Goal: Task Accomplishment & Management: Use online tool/utility

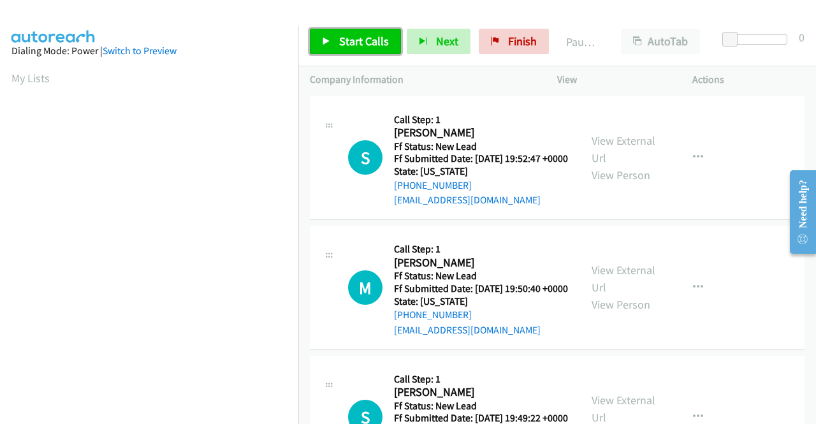
click at [337, 36] on link "Start Calls" at bounding box center [355, 41] width 91 height 25
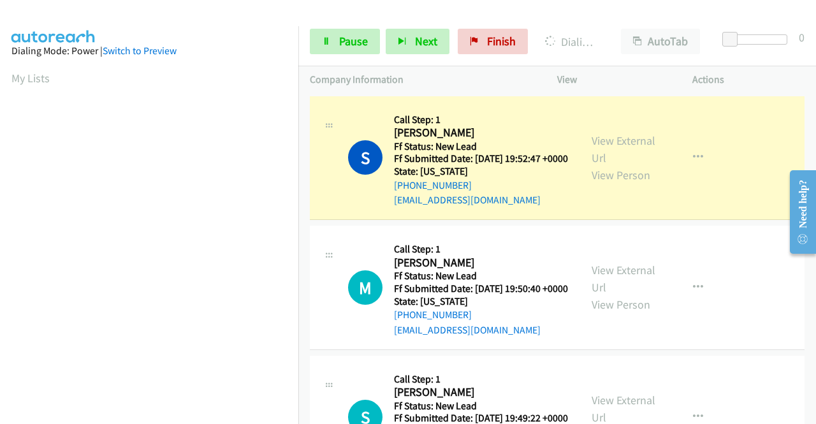
click at [584, 72] on p "View" at bounding box center [613, 79] width 112 height 15
click at [607, 144] on link "View External Url" at bounding box center [623, 149] width 64 height 32
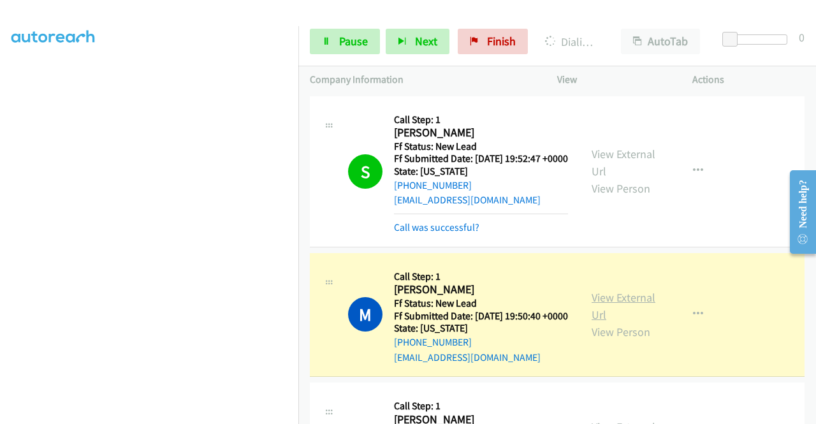
click at [625, 318] on link "View External Url" at bounding box center [623, 306] width 64 height 32
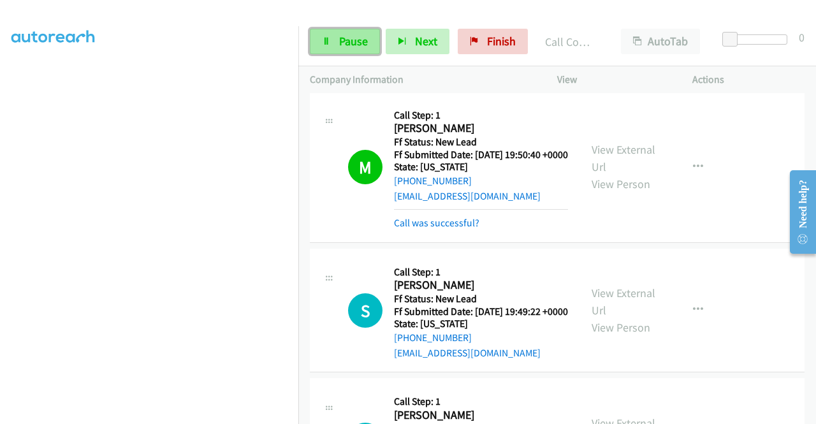
click at [335, 35] on link "Pause" at bounding box center [345, 41] width 70 height 25
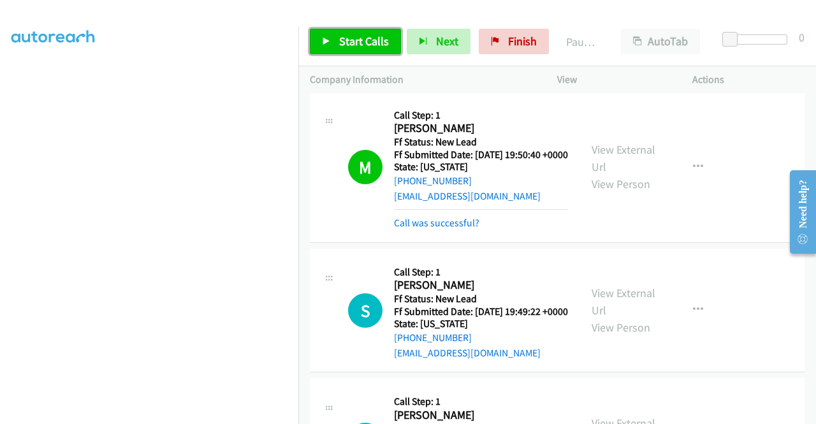
click at [335, 35] on link "Start Calls" at bounding box center [355, 41] width 91 height 25
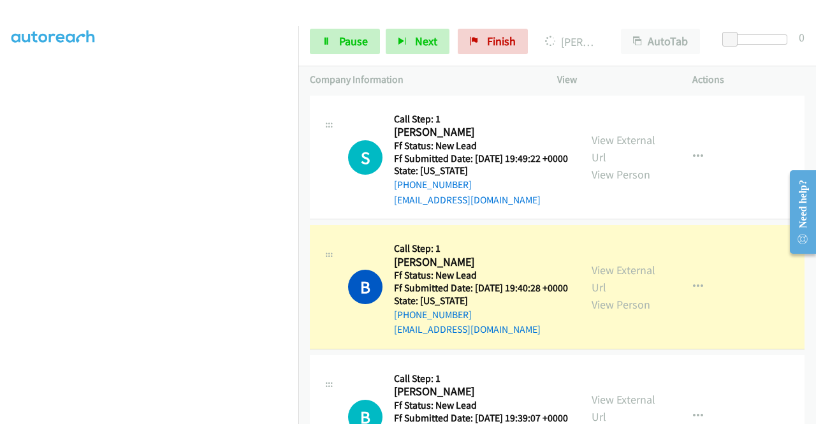
scroll to position [425, 0]
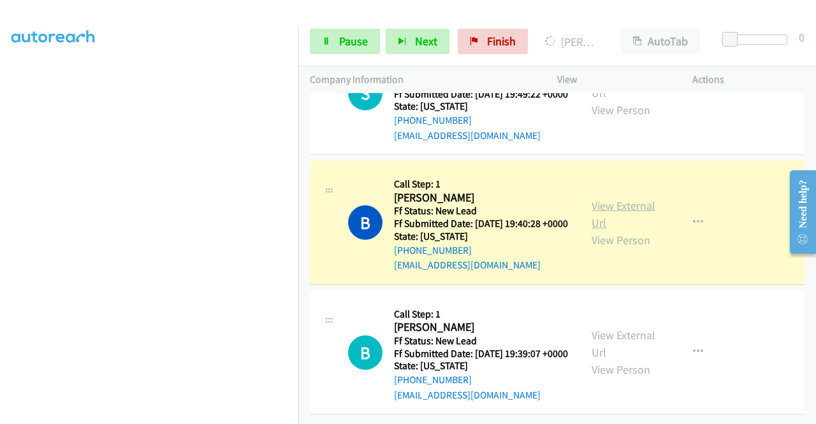
click at [616, 208] on link "View External Url" at bounding box center [623, 214] width 64 height 32
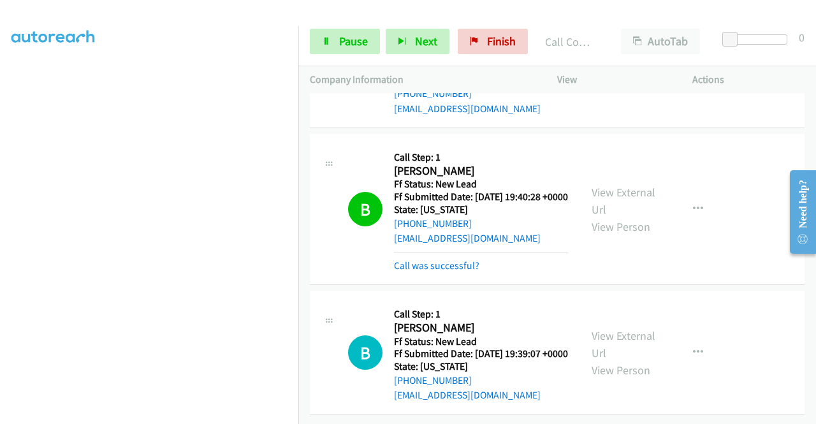
scroll to position [476, 0]
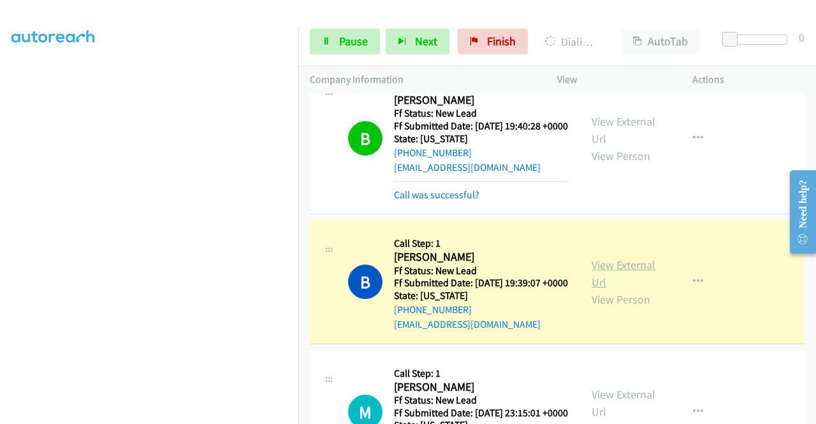
click at [600, 289] on link "View External Url" at bounding box center [623, 274] width 64 height 32
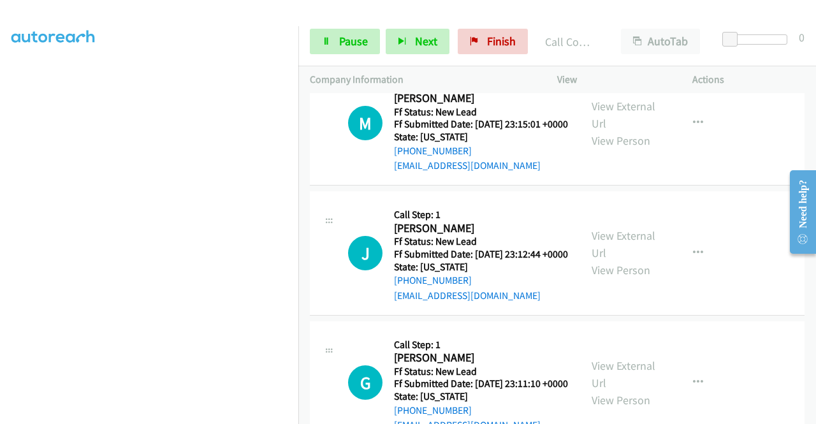
scroll to position [799, 0]
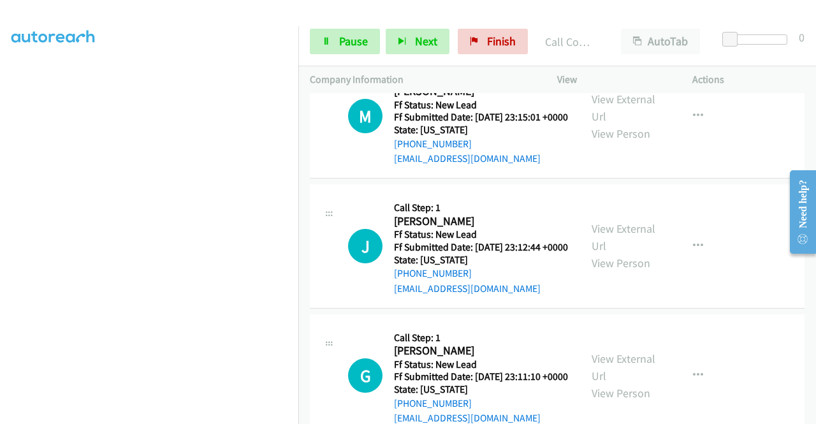
click at [332, 26] on div "Start Calls Pause Next Finish Call Completed AutoTab AutoTab 0" at bounding box center [557, 41] width 518 height 49
click at [329, 33] on link "Pause" at bounding box center [345, 41] width 70 height 25
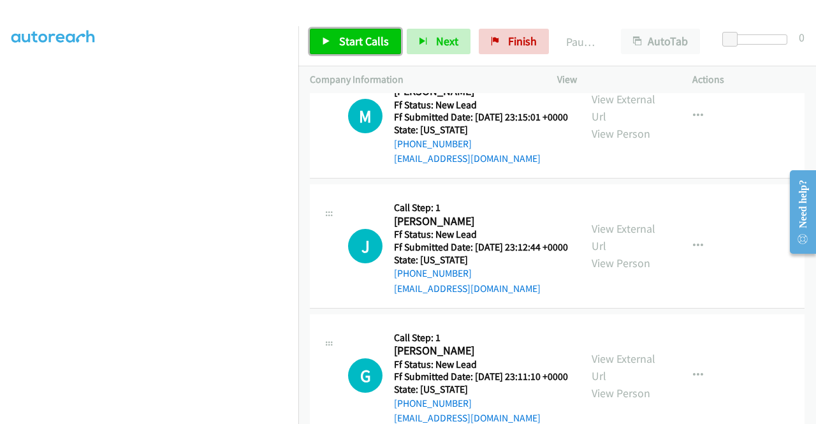
click at [329, 33] on link "Start Calls" at bounding box center [355, 41] width 91 height 25
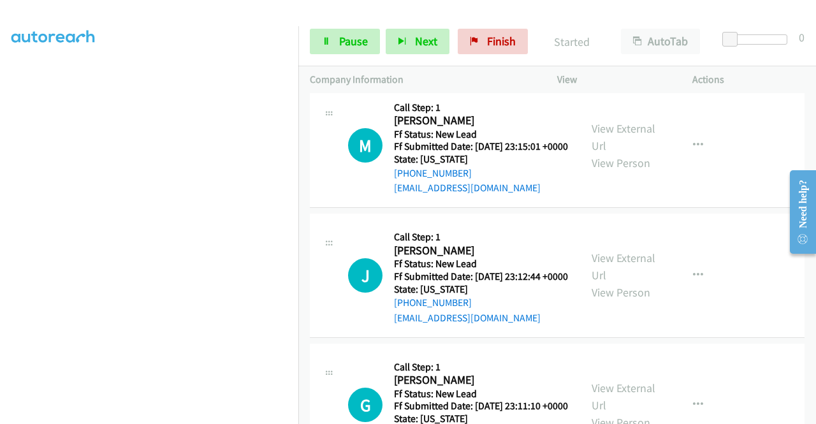
scroll to position [789, 0]
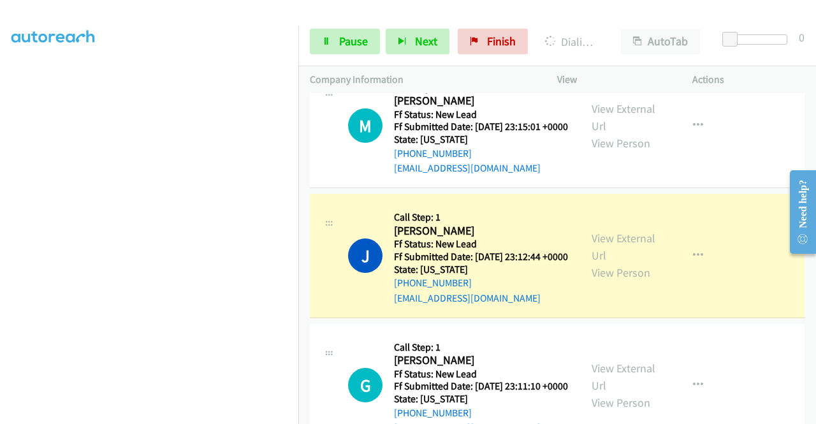
click at [611, 281] on div "View External Url View Person" at bounding box center [624, 255] width 66 height 52
click at [606, 263] on link "View External Url" at bounding box center [623, 247] width 64 height 32
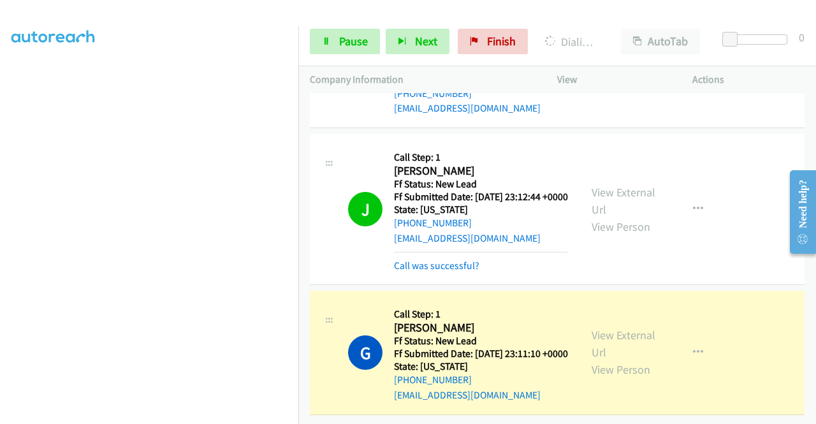
scroll to position [956, 0]
click at [611, 328] on div "View External Url View Person" at bounding box center [624, 352] width 66 height 52
click at [616, 328] on link "View External Url" at bounding box center [623, 344] width 64 height 32
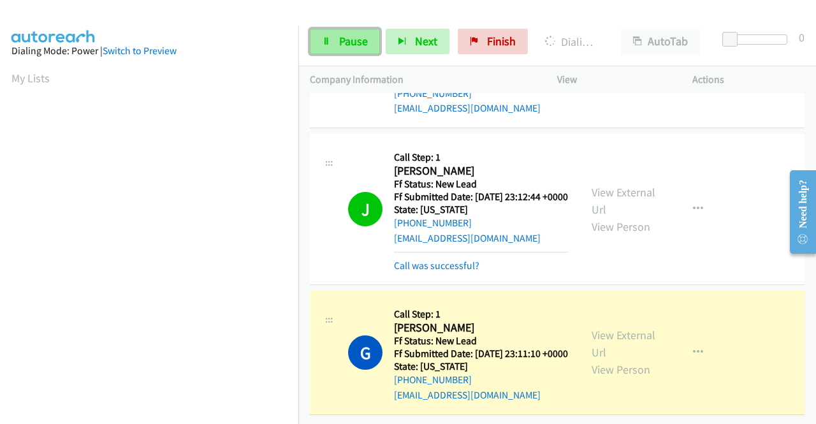
click at [337, 35] on link "Pause" at bounding box center [345, 41] width 70 height 25
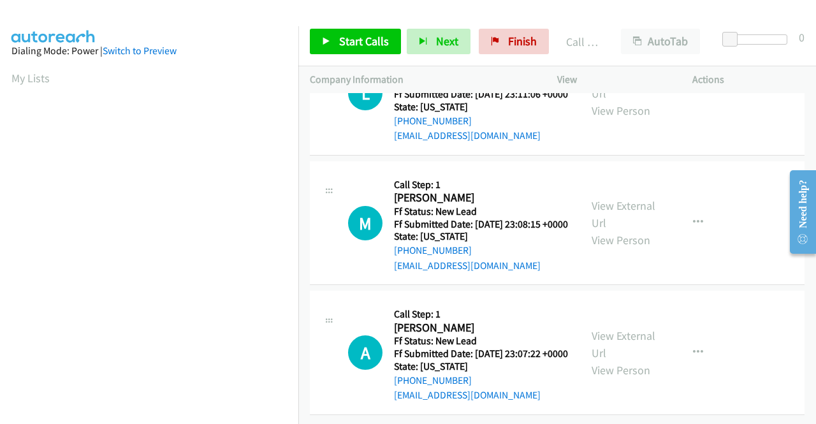
scroll to position [1408, 0]
click at [335, 20] on div "Start Calls Pause Next Finish Call Completed AutoTab AutoTab 0" at bounding box center [557, 41] width 518 height 49
click at [329, 38] on icon at bounding box center [326, 42] width 9 height 9
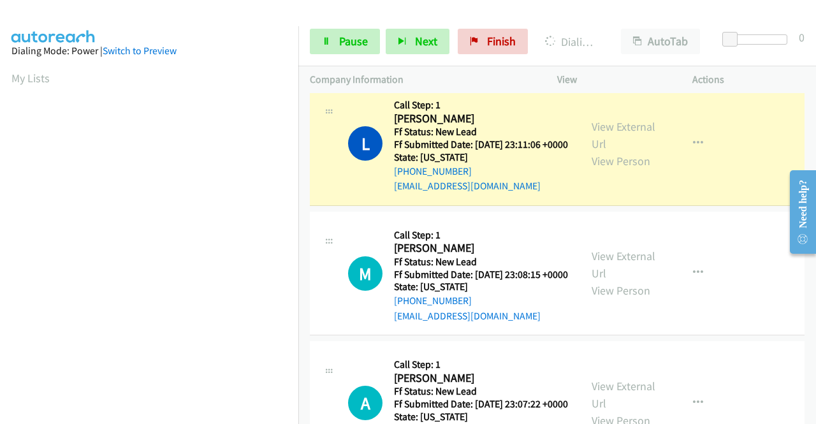
scroll to position [1212, 0]
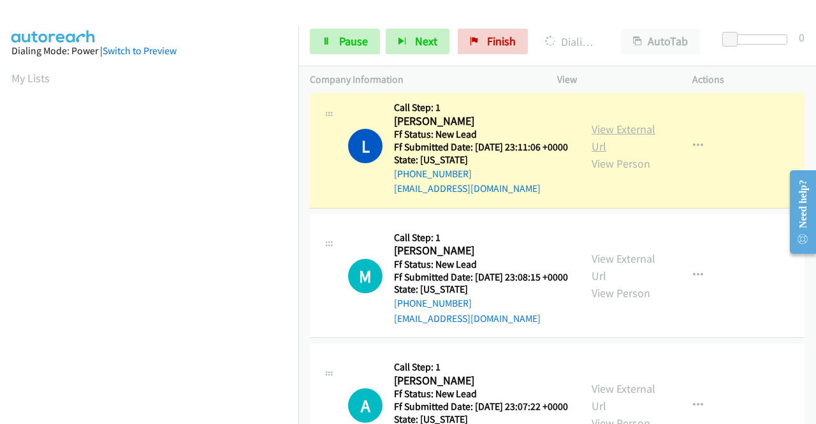
click at [612, 154] on link "View External Url" at bounding box center [623, 138] width 64 height 32
click at [0, 178] on aside "Dialing Mode: Power | Switch to Preview My Lists" at bounding box center [149, 97] width 298 height 706
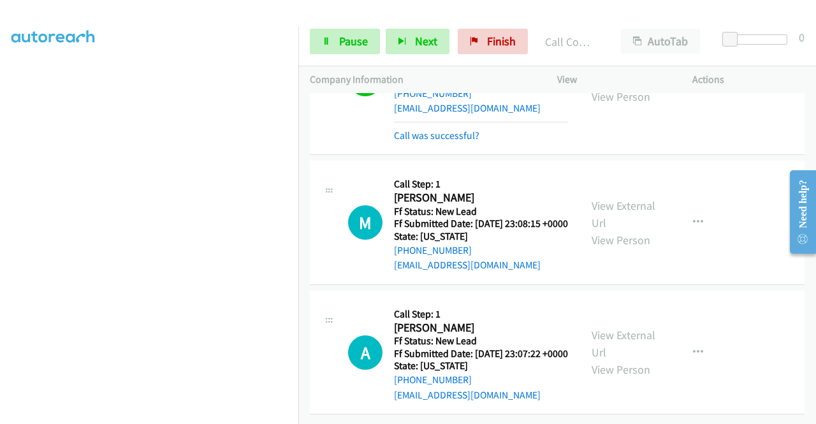
scroll to position [1425, 0]
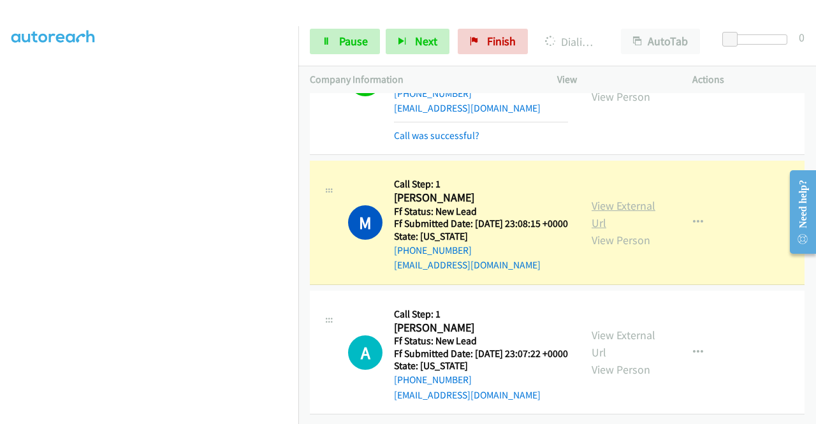
click at [622, 198] on link "View External Url" at bounding box center [623, 214] width 64 height 32
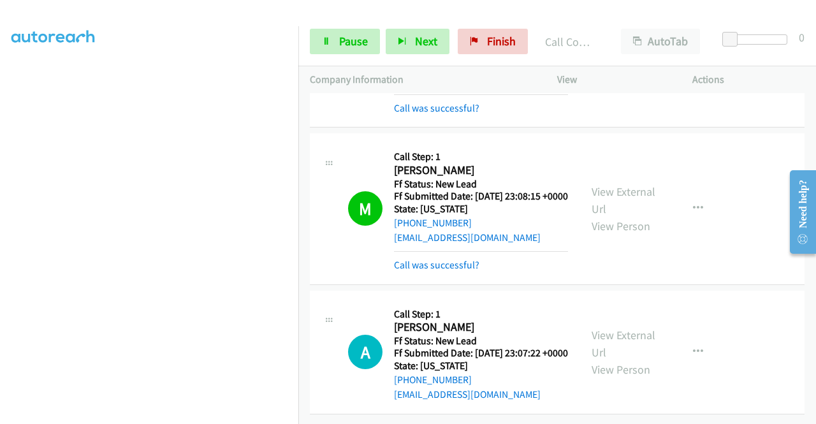
scroll to position [1463, 0]
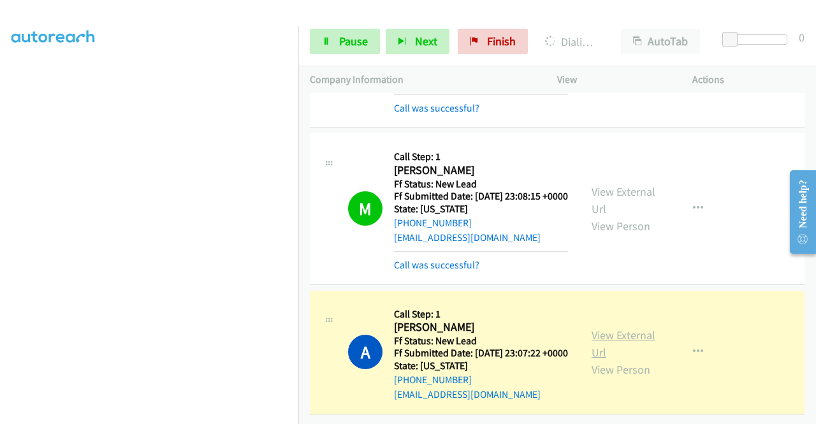
click at [614, 328] on link "View External Url" at bounding box center [623, 344] width 64 height 32
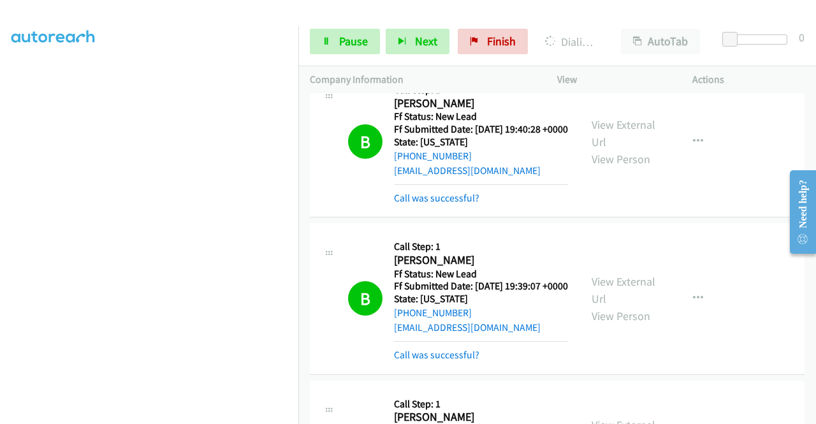
scroll to position [358, 0]
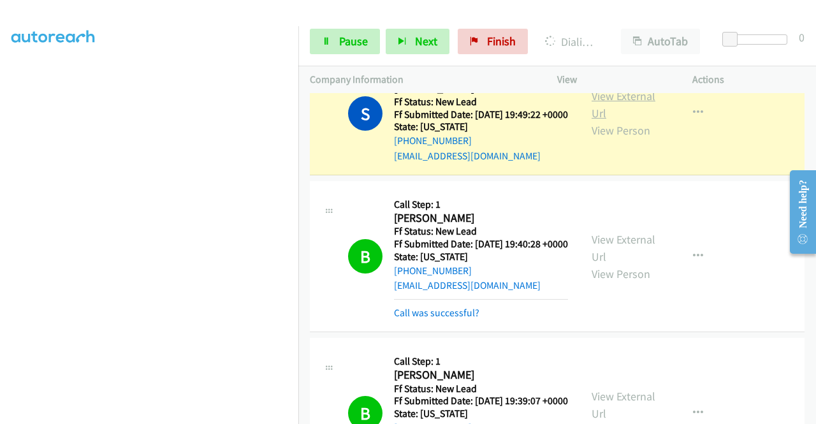
click at [608, 120] on link "View External Url" at bounding box center [623, 105] width 64 height 32
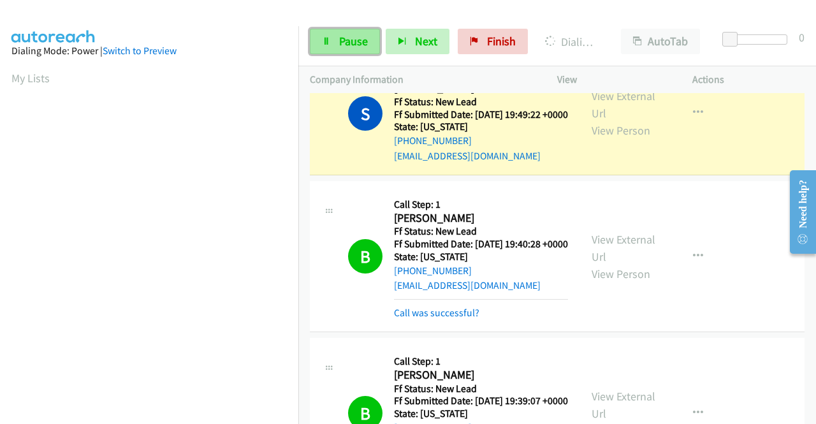
click at [330, 43] on icon at bounding box center [326, 42] width 9 height 9
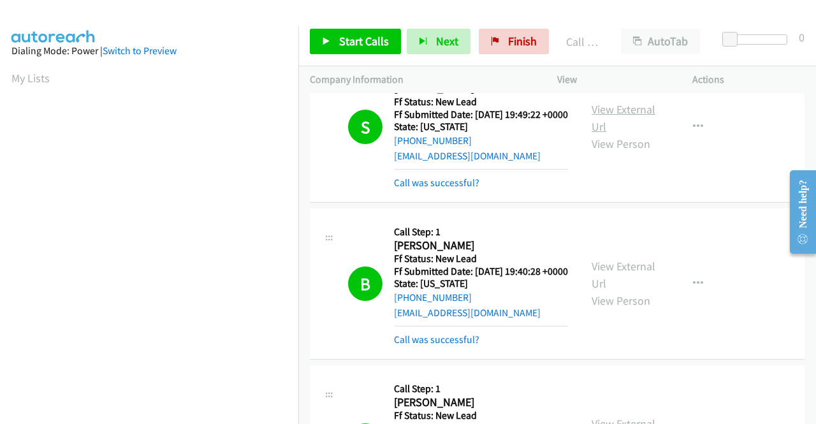
click at [617, 134] on link "View External Url" at bounding box center [623, 118] width 64 height 32
click at [338, 32] on link "Start Calls" at bounding box center [355, 41] width 91 height 25
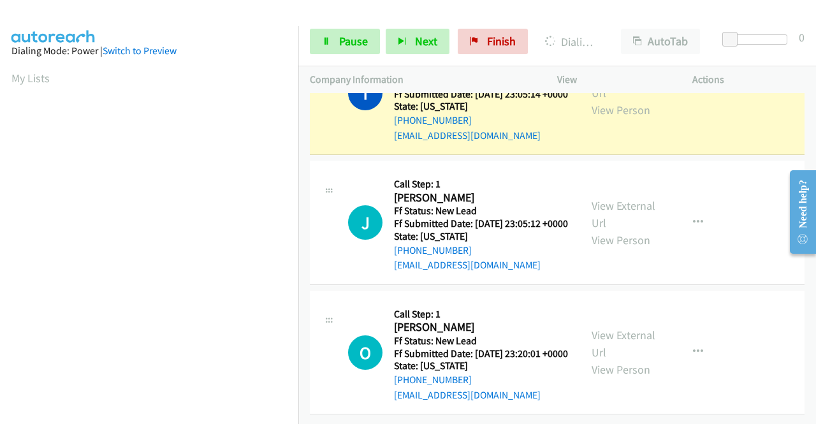
scroll to position [1975, 0]
click at [635, 100] on link "View External Url" at bounding box center [623, 84] width 64 height 32
click at [0, 211] on aside "Dialing Mode: Power | Switch to Preview My Lists" at bounding box center [149, 97] width 298 height 706
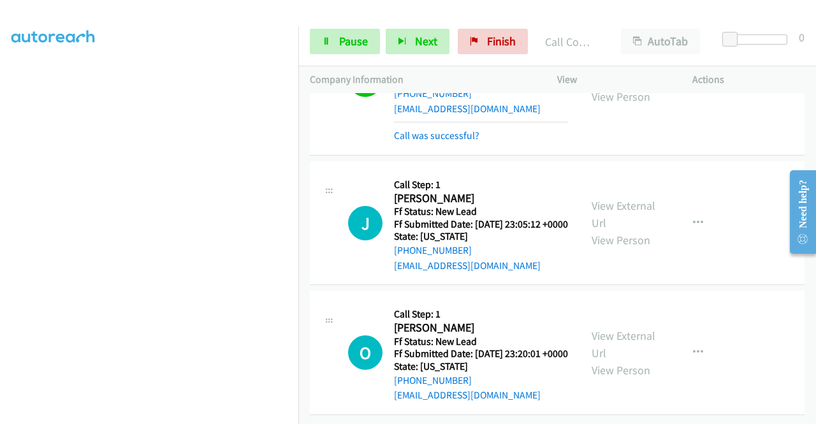
scroll to position [2112, 0]
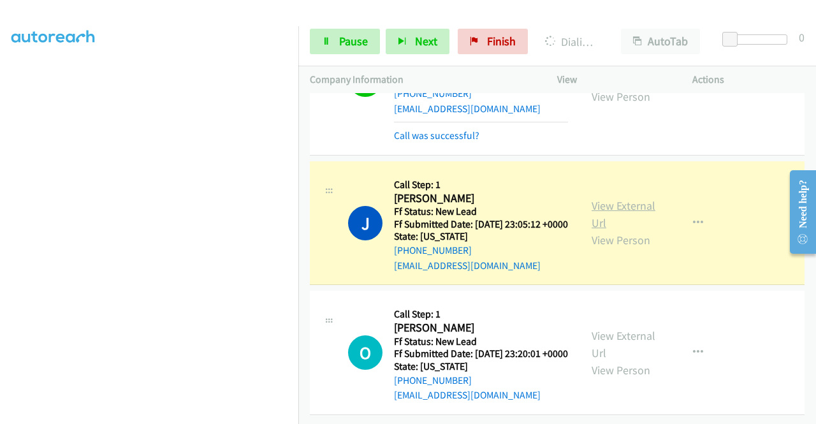
click at [611, 198] on link "View External Url" at bounding box center [623, 214] width 64 height 32
click at [352, 36] on span "Pause" at bounding box center [353, 41] width 29 height 15
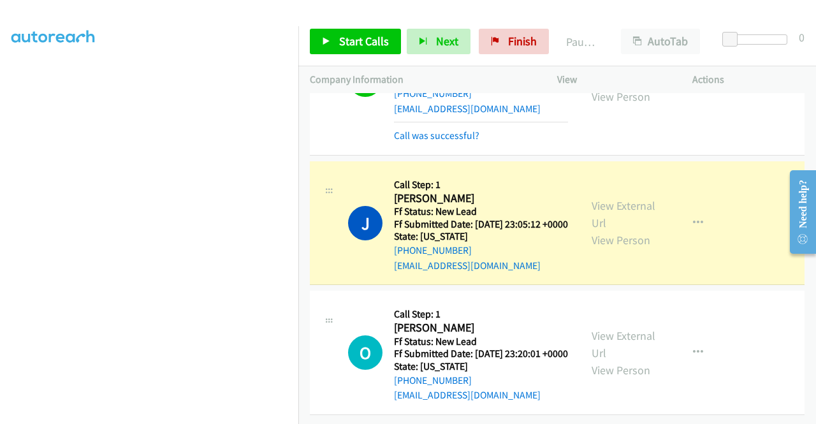
scroll to position [0, 0]
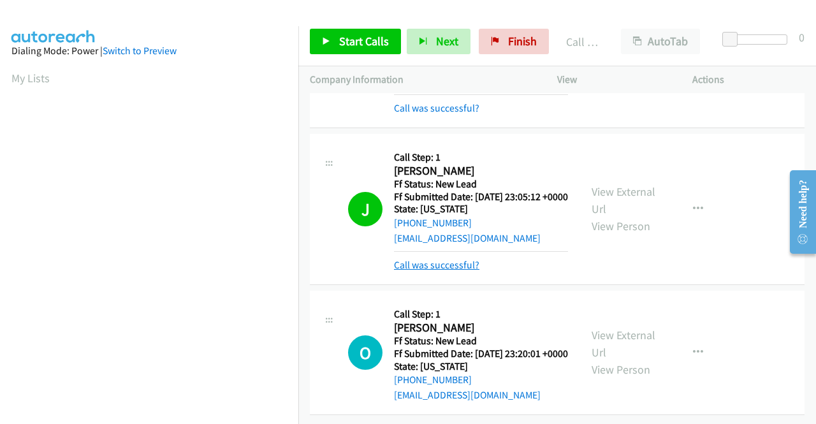
click at [455, 271] on link "Call was successful?" at bounding box center [436, 265] width 85 height 12
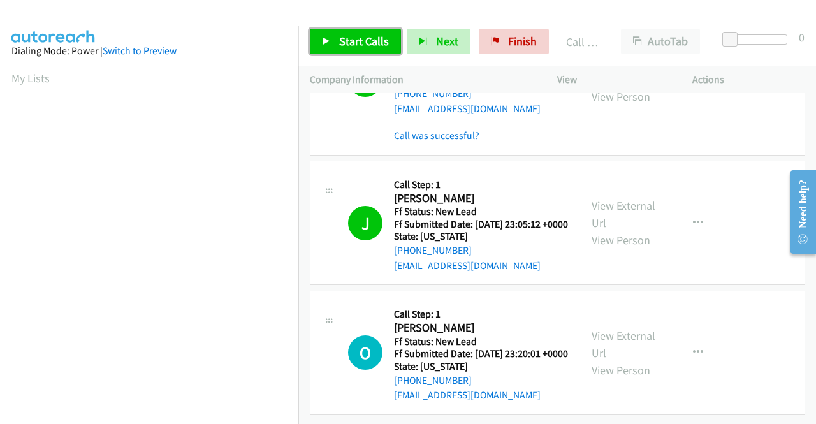
click at [359, 31] on link "Start Calls" at bounding box center [355, 41] width 91 height 25
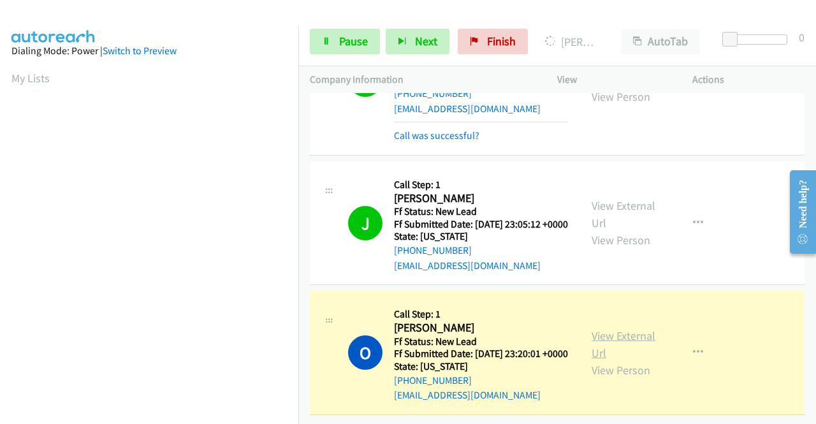
click at [604, 328] on link "View External Url" at bounding box center [623, 344] width 64 height 32
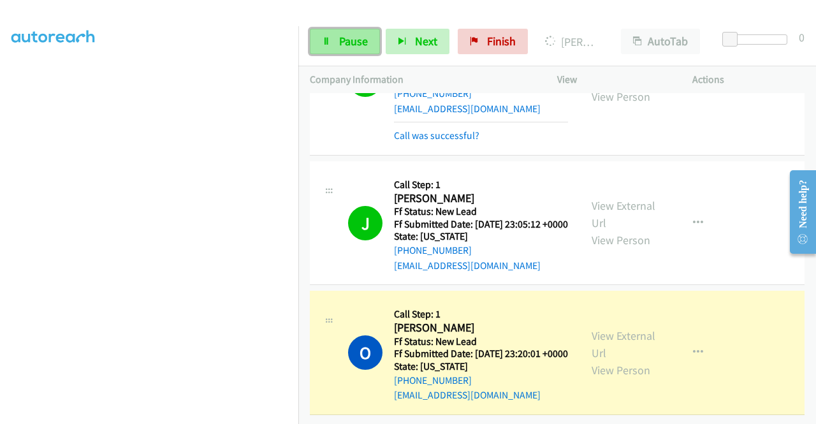
click at [341, 47] on span "Pause" at bounding box center [353, 41] width 29 height 15
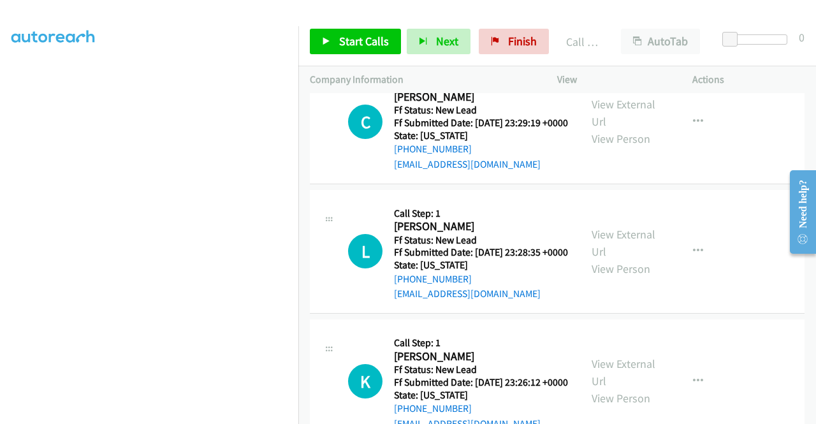
scroll to position [2442, 0]
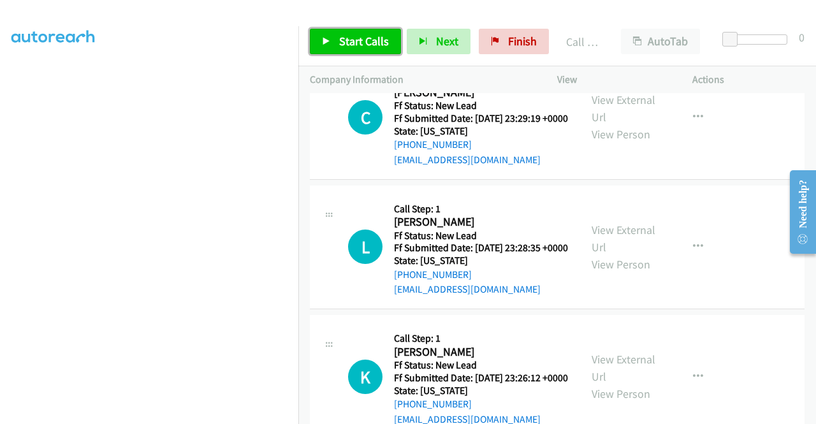
click at [346, 48] on span "Start Calls" at bounding box center [364, 41] width 50 height 15
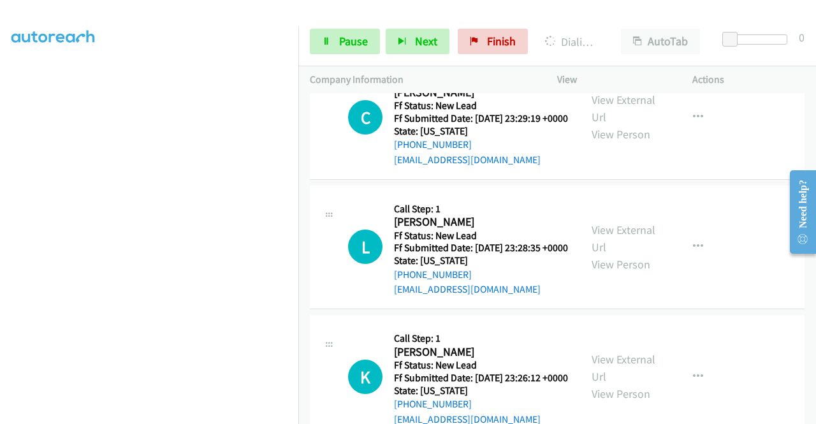
click at [0, 164] on aside "Dialing Mode: Power | Switch to Preview My Lists" at bounding box center [149, 97] width 298 height 706
click at [326, 41] on icon at bounding box center [326, 42] width 9 height 9
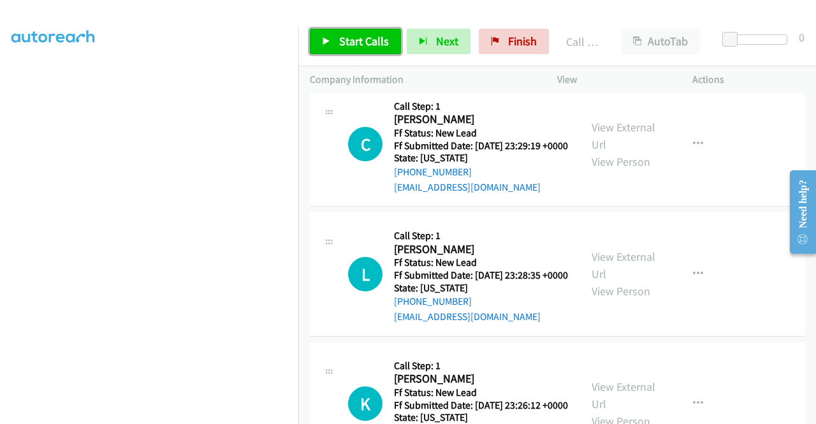
click at [366, 48] on span "Start Calls" at bounding box center [364, 41] width 50 height 15
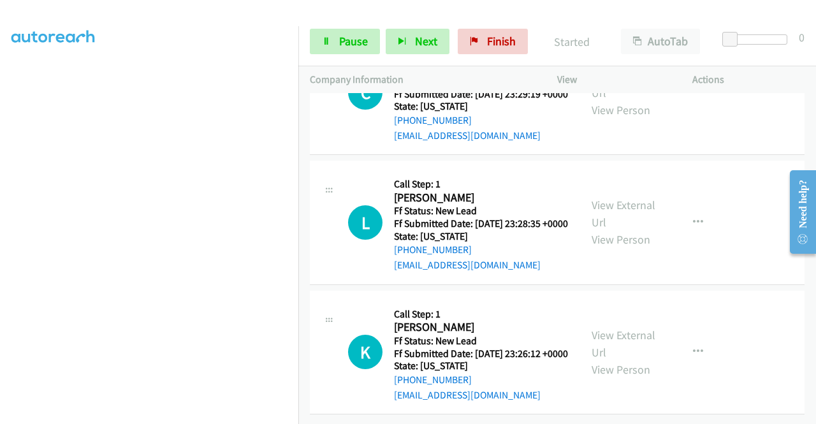
scroll to position [2620, 0]
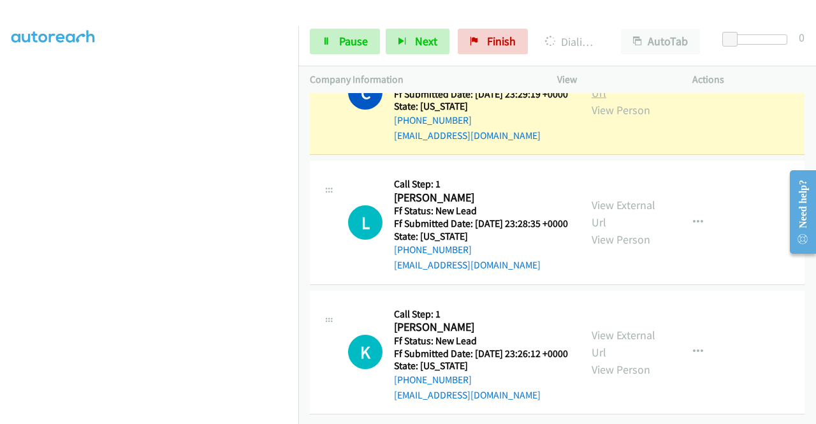
click at [621, 100] on link "View External Url" at bounding box center [623, 84] width 64 height 32
click at [0, 147] on aside "Dialing Mode: Power | Switch to Preview My Lists" at bounding box center [149, 97] width 298 height 706
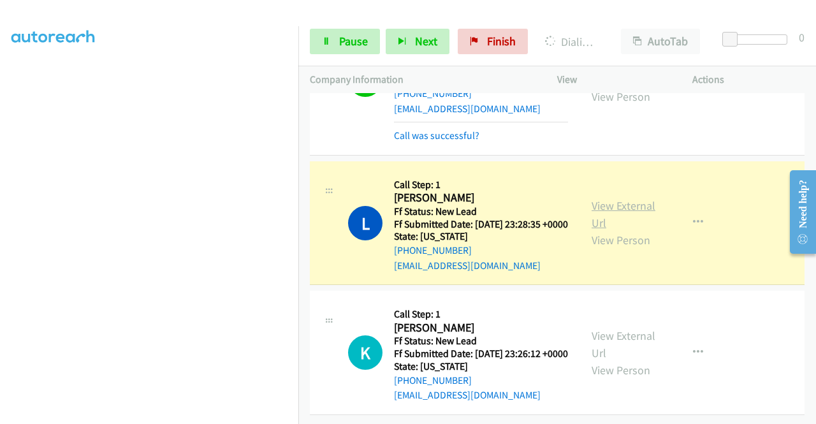
click at [598, 230] on link "View External Url" at bounding box center [623, 214] width 64 height 32
click at [336, 34] on link "Pause" at bounding box center [345, 41] width 70 height 25
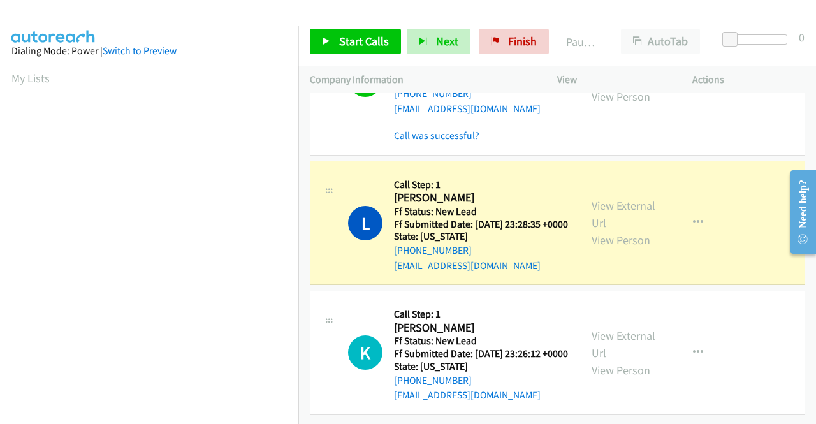
scroll to position [291, 0]
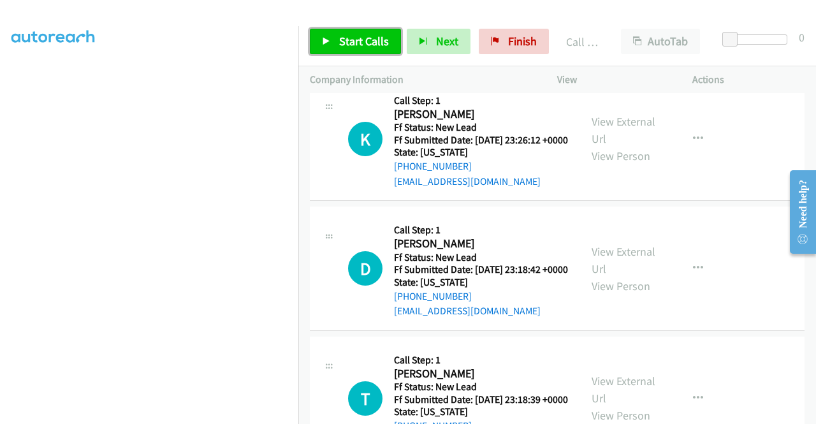
click at [372, 51] on link "Start Calls" at bounding box center [355, 41] width 91 height 25
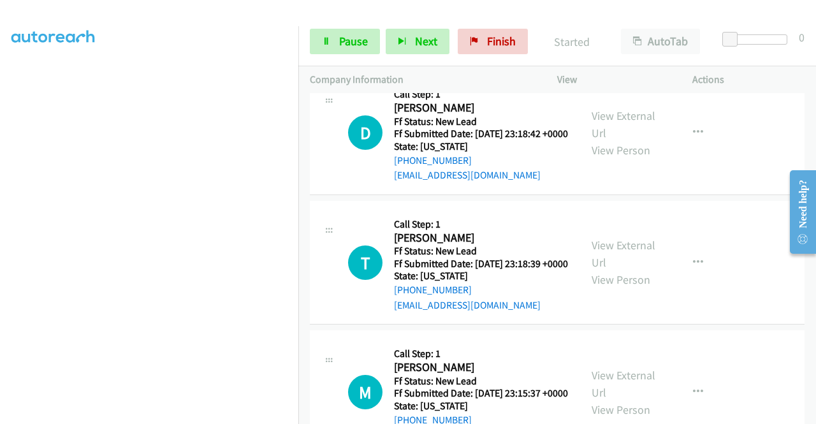
scroll to position [2948, 0]
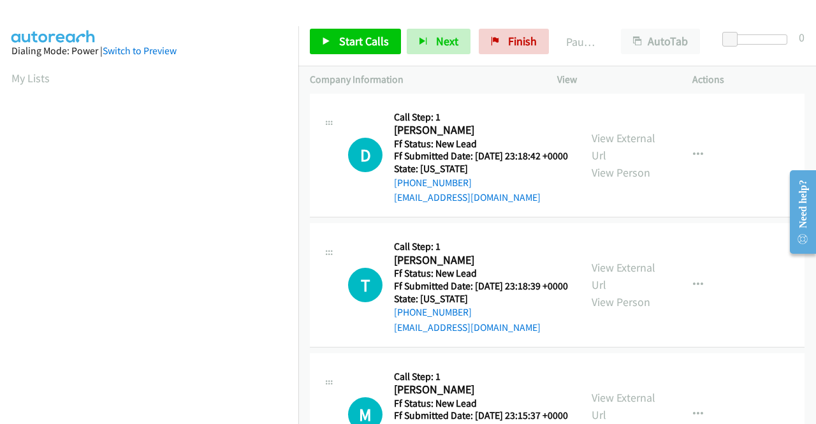
scroll to position [291, 0]
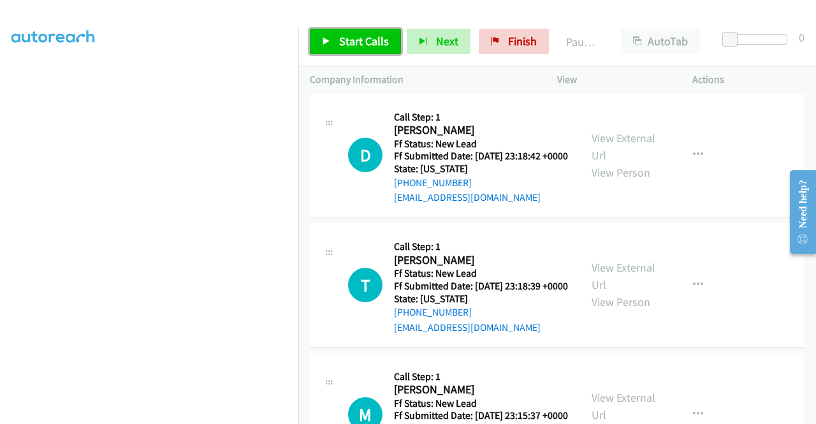
click at [357, 40] on span "Start Calls" at bounding box center [364, 41] width 50 height 15
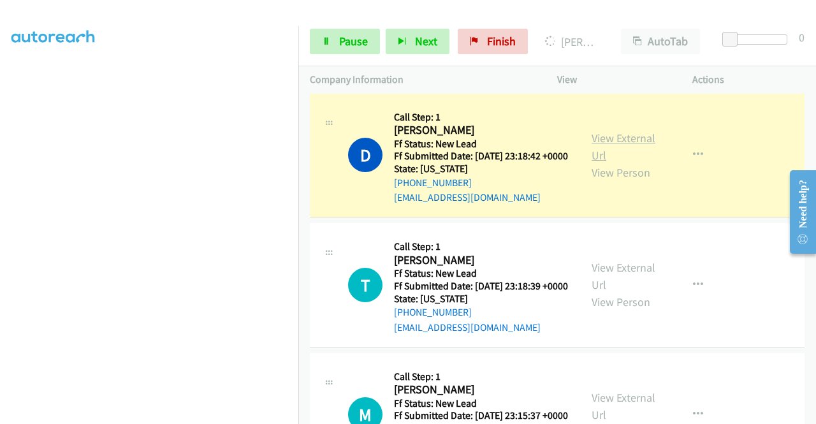
click at [601, 149] on link "View External Url" at bounding box center [623, 147] width 64 height 32
click at [0, 192] on aside "Dialing Mode: Power | Switch to Preview My Lists" at bounding box center [149, 97] width 298 height 706
click at [329, 53] on link "Pause" at bounding box center [345, 41] width 70 height 25
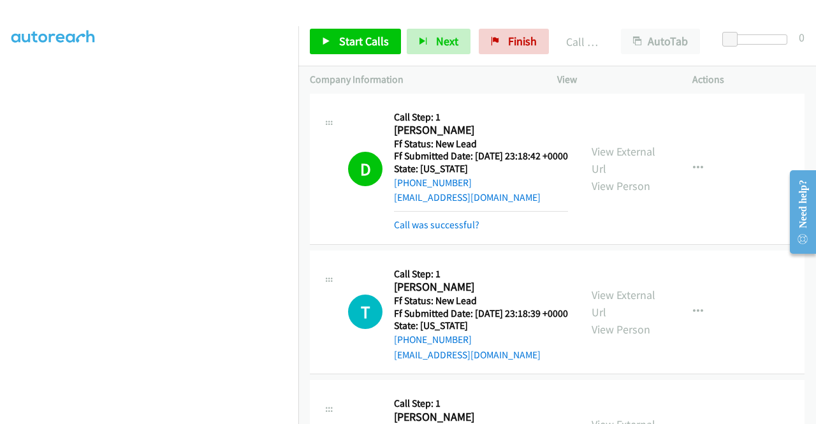
click at [343, 233] on div "D Callback Scheduled Call Step: 1 Delaney Townsend America/Anchorage Ff Status:…" at bounding box center [444, 168] width 247 height 127
click at [526, 41] on span "Finish" at bounding box center [522, 41] width 29 height 15
click at [444, 231] on link "Call was successful?" at bounding box center [436, 225] width 85 height 12
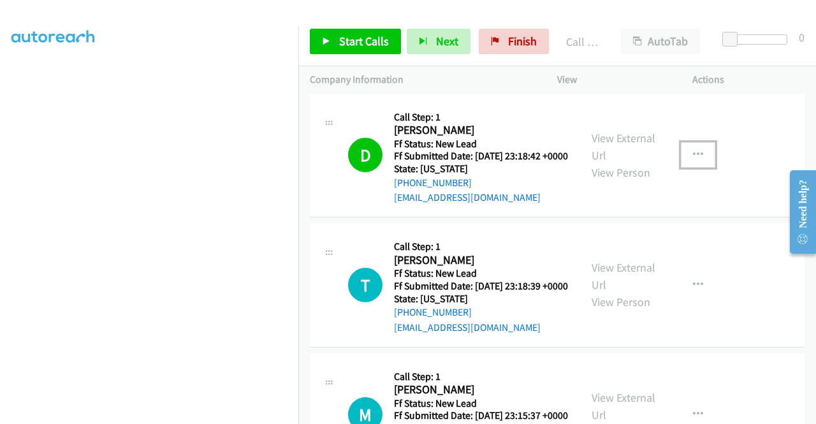
click at [694, 156] on icon "button" at bounding box center [698, 155] width 10 height 10
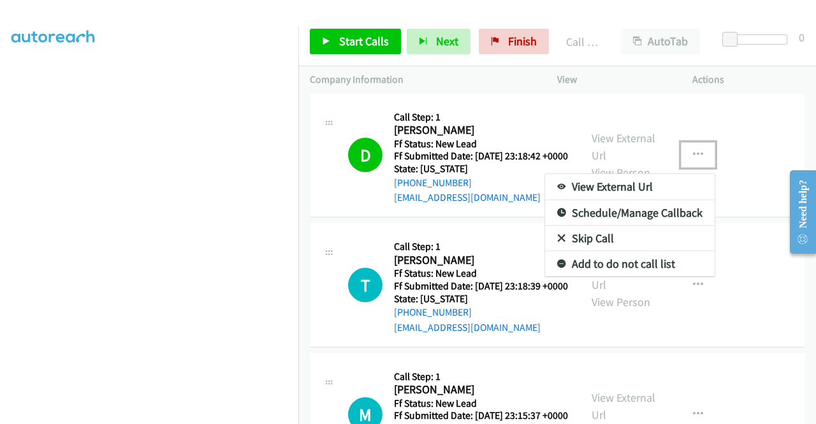
click at [613, 263] on link "Add to do not call list" at bounding box center [630, 263] width 170 height 25
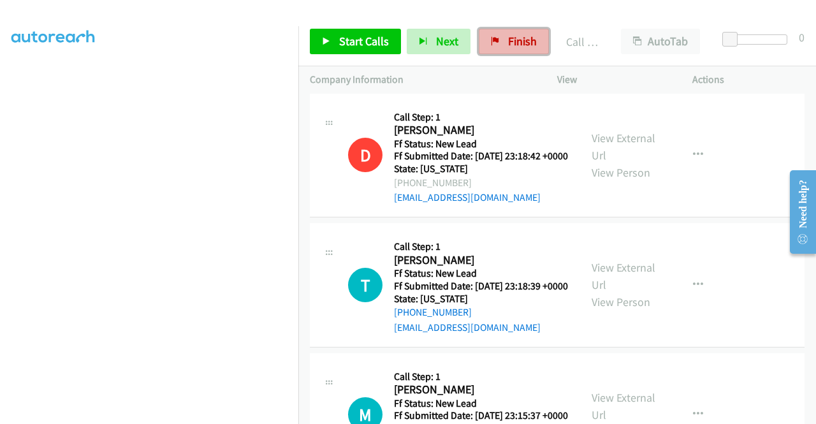
click at [515, 47] on span "Finish" at bounding box center [522, 41] width 29 height 15
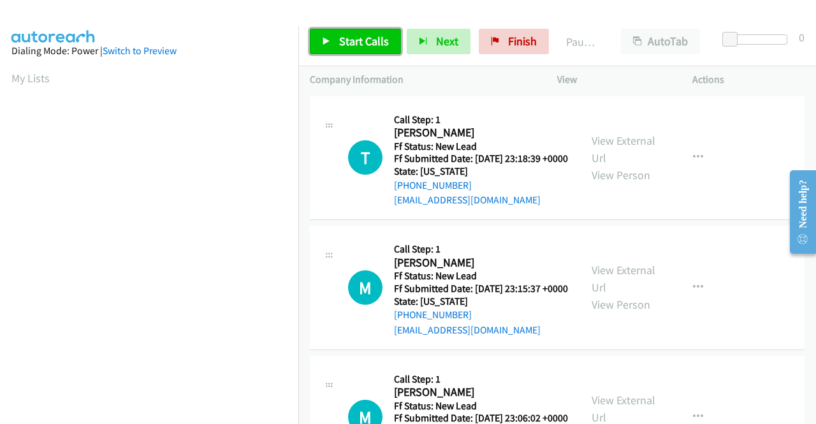
click at [395, 43] on link "Start Calls" at bounding box center [355, 41] width 91 height 25
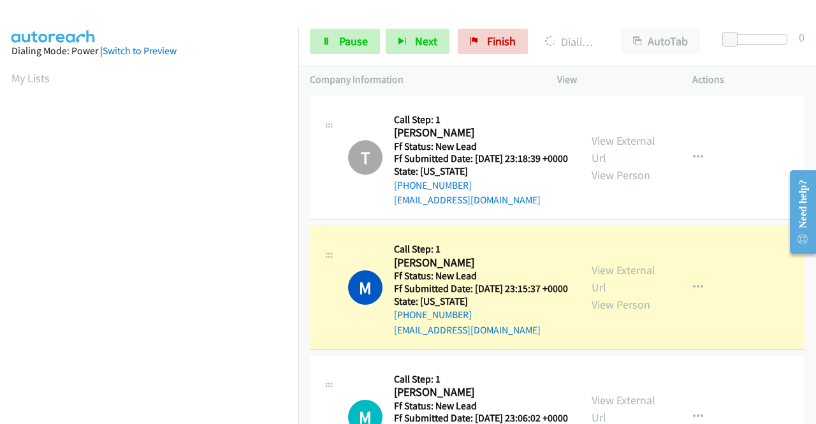
click at [599, 298] on div "View External Url View Person" at bounding box center [624, 287] width 66 height 52
click at [607, 283] on link "View External Url" at bounding box center [623, 279] width 64 height 32
click at [0, 204] on aside "Dialing Mode: Power | Switch to Preview My Lists" at bounding box center [149, 97] width 298 height 706
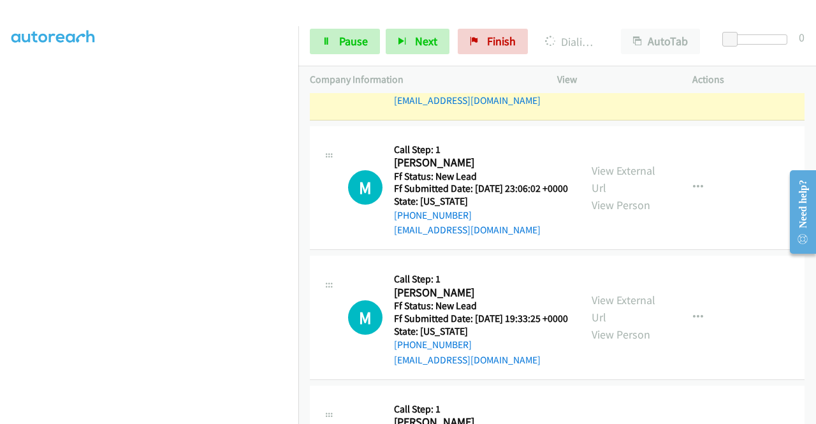
scroll to position [243, 0]
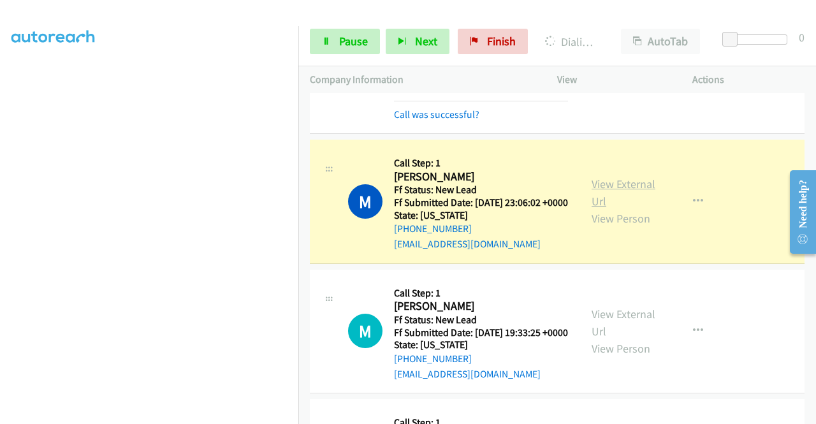
click at [627, 208] on link "View External Url" at bounding box center [623, 193] width 64 height 32
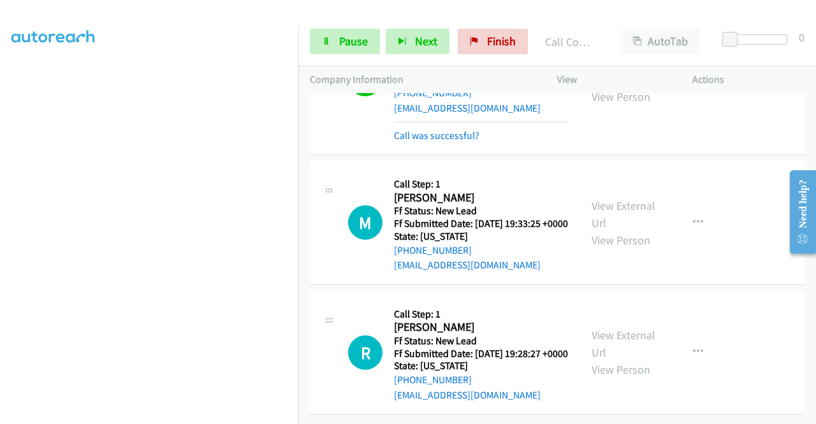
scroll to position [439, 0]
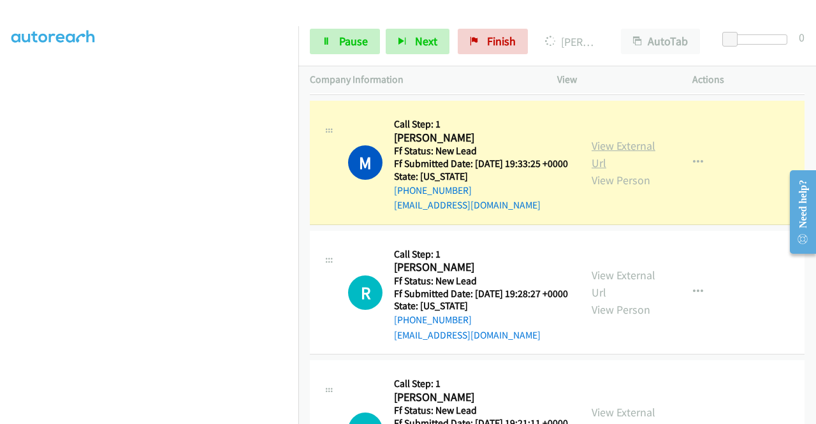
click at [591, 170] on link "View External Url" at bounding box center [623, 154] width 64 height 32
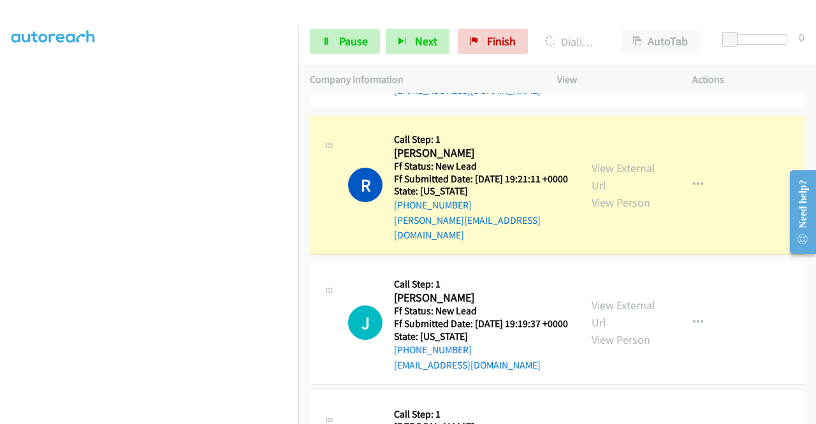
scroll to position [736, 0]
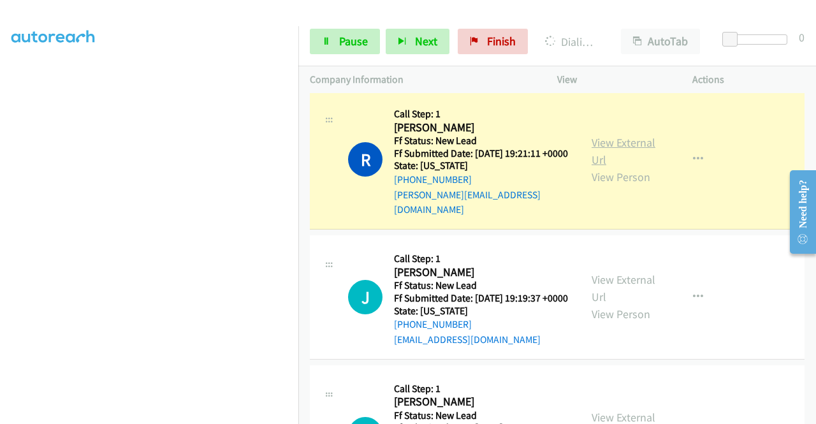
click at [591, 167] on link "View External Url" at bounding box center [623, 151] width 64 height 32
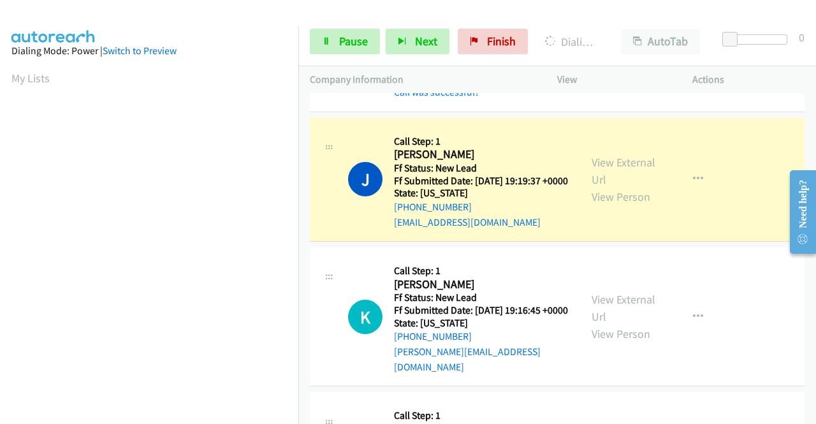
scroll to position [931, 0]
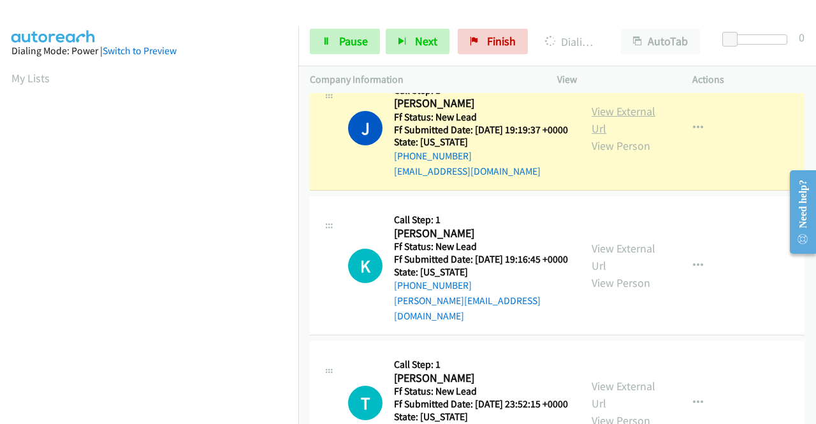
click at [602, 136] on link "View External Url" at bounding box center [623, 120] width 64 height 32
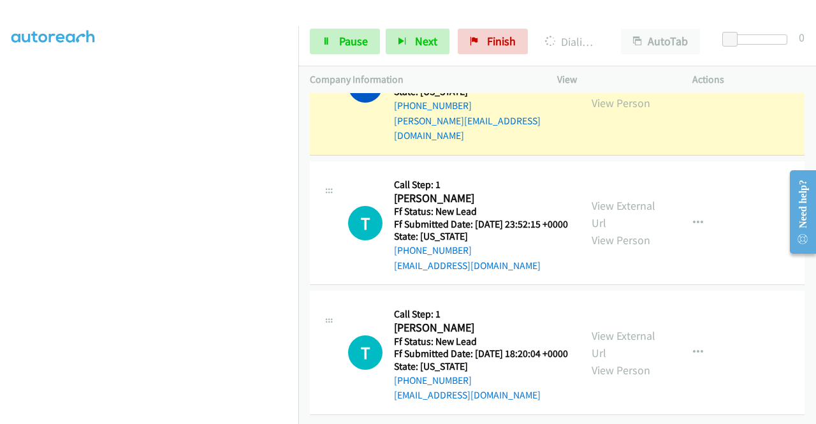
scroll to position [1240, 0]
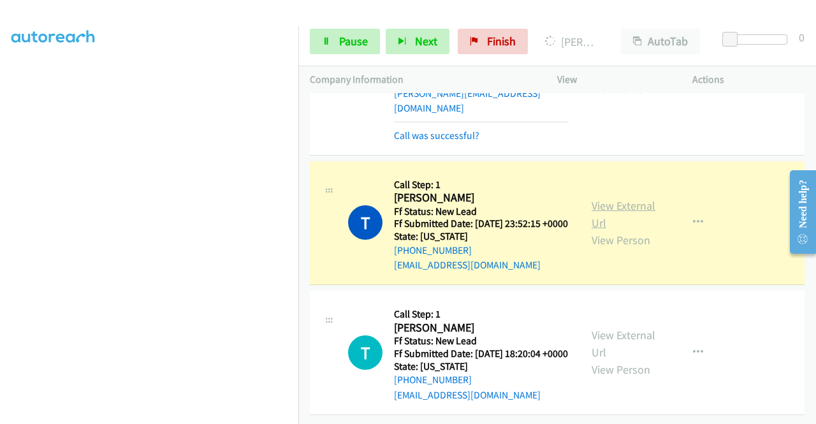
click at [611, 206] on link "View External Url" at bounding box center [623, 214] width 64 height 32
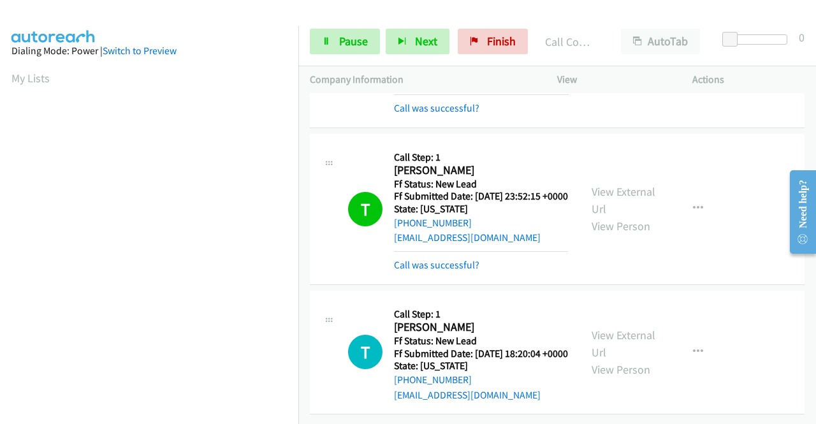
scroll to position [1294, 0]
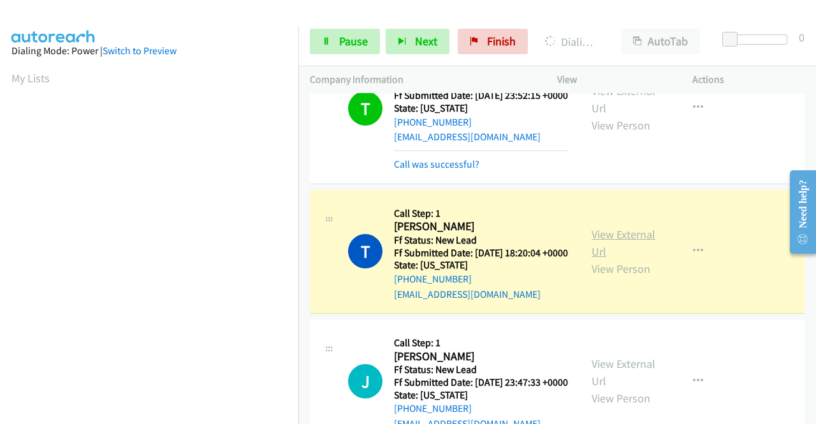
click at [614, 259] on link "View External Url" at bounding box center [623, 243] width 64 height 32
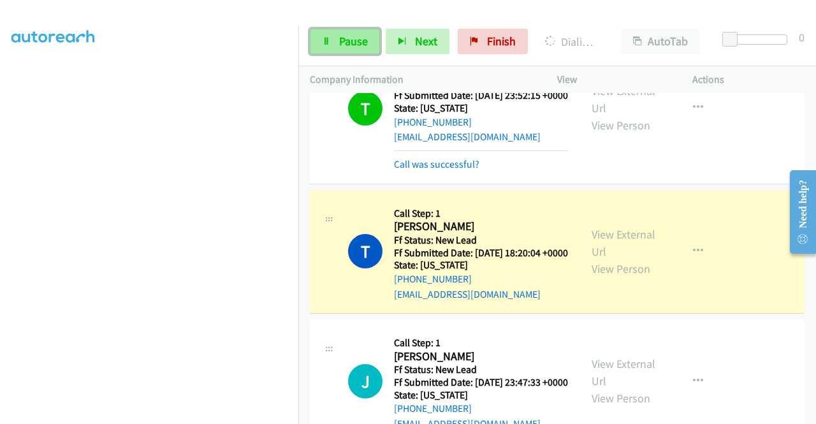
click at [340, 45] on span "Pause" at bounding box center [353, 41] width 29 height 15
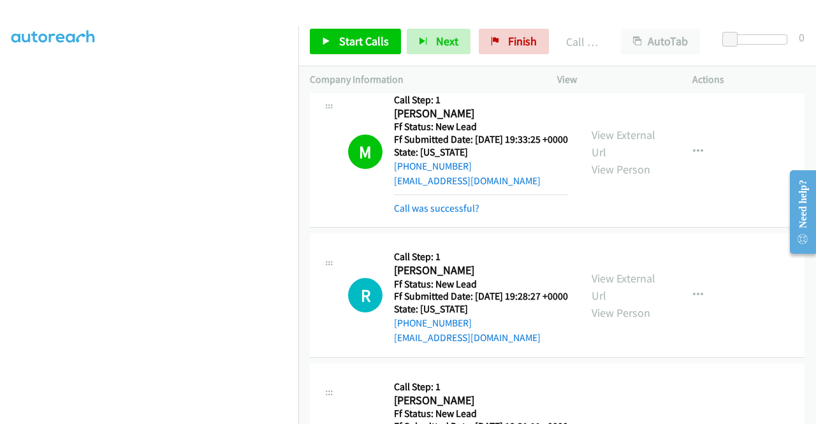
scroll to position [0, 0]
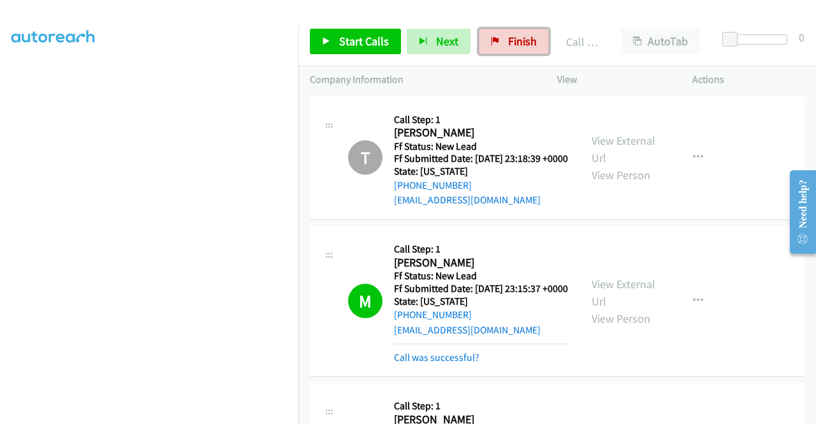
drag, startPoint x: 521, startPoint y: 42, endPoint x: 467, endPoint y: 66, distance: 59.7
click at [521, 42] on span "Finish" at bounding box center [522, 41] width 29 height 15
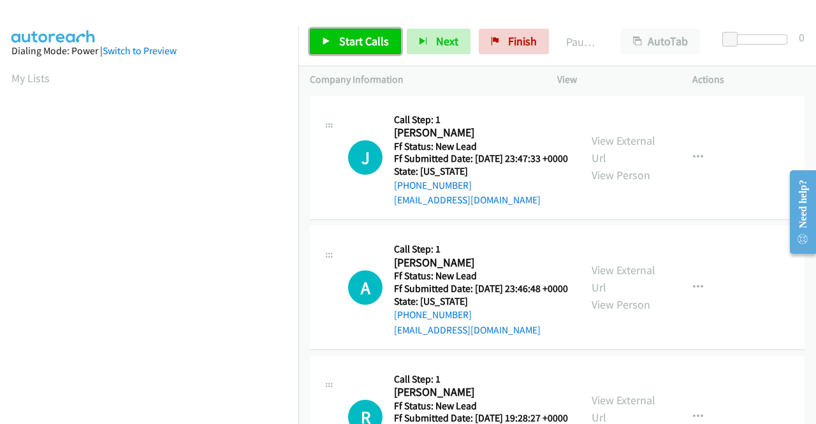
click at [359, 43] on span "Start Calls" at bounding box center [364, 41] width 50 height 15
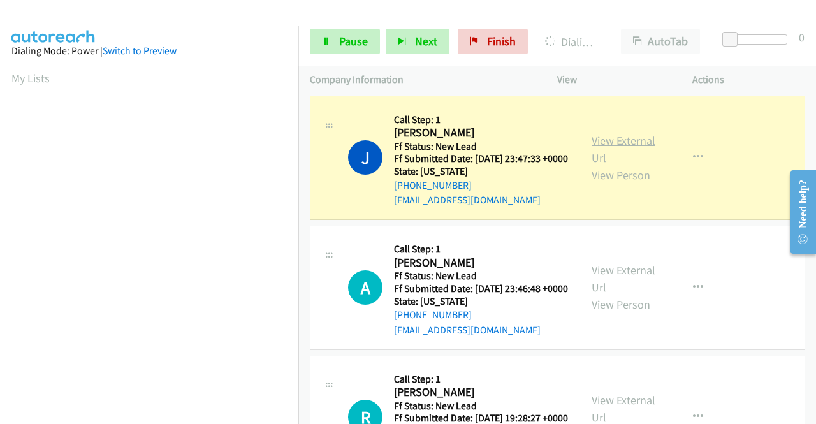
click at [615, 143] on link "View External Url" at bounding box center [623, 149] width 64 height 32
click at [0, 168] on aside "Dialing Mode: Power | Switch to Preview My Lists" at bounding box center [149, 97] width 298 height 706
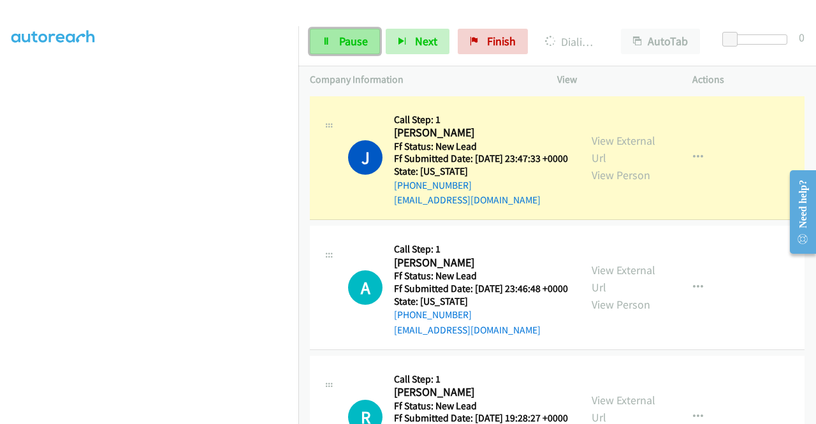
click at [334, 47] on link "Pause" at bounding box center [345, 41] width 70 height 25
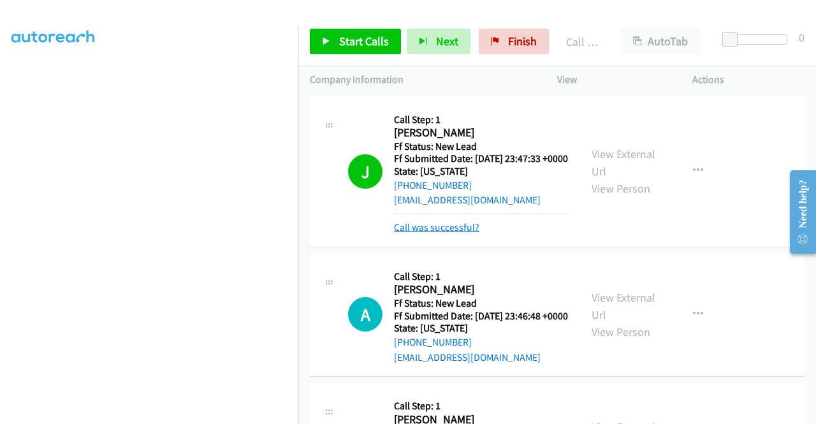
click at [426, 233] on link "Call was successful?" at bounding box center [436, 227] width 85 height 12
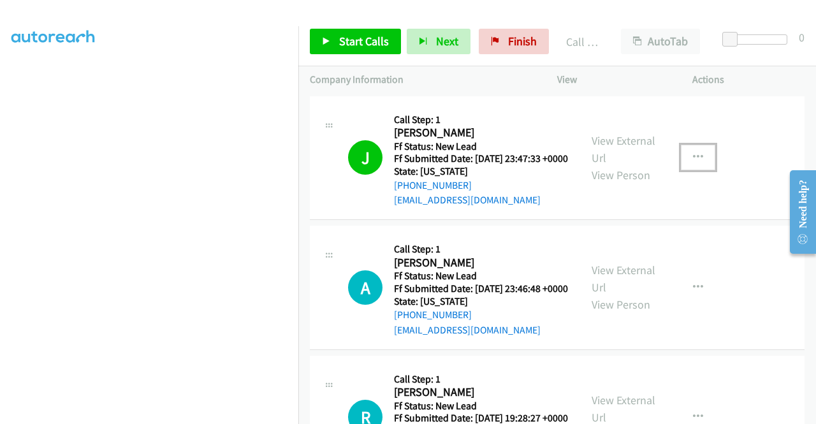
click at [708, 169] on button "button" at bounding box center [698, 157] width 34 height 25
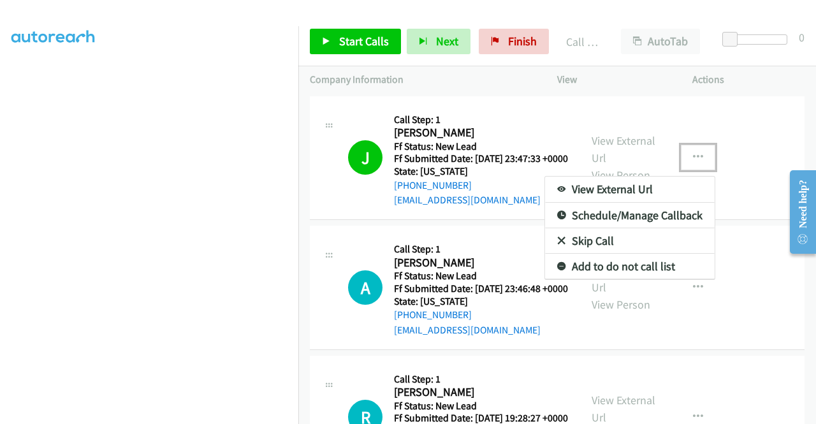
click at [618, 266] on link "Add to do not call list" at bounding box center [630, 266] width 170 height 25
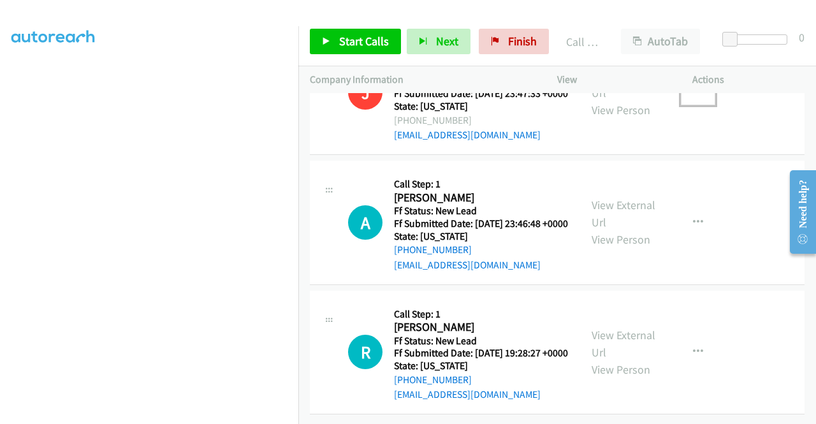
scroll to position [111, 0]
click at [349, 47] on span "Start Calls" at bounding box center [364, 41] width 50 height 15
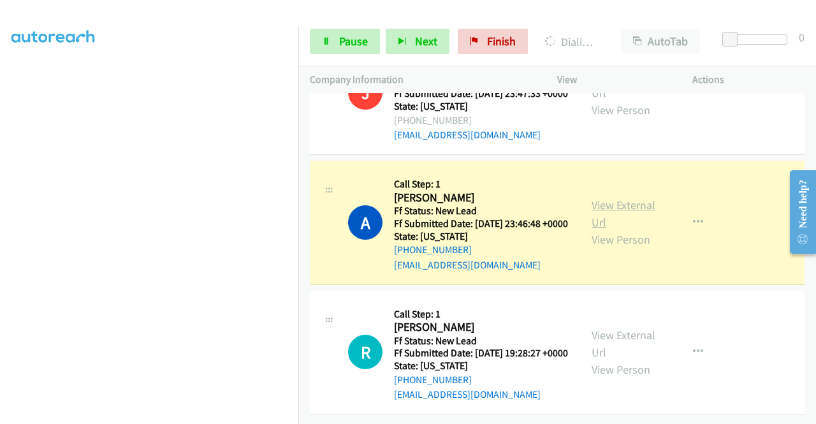
click at [614, 198] on link "View External Url" at bounding box center [623, 214] width 64 height 32
click at [0, 179] on aside "Dialing Mode: Power | Switch to Preview My Lists" at bounding box center [149, 97] width 298 height 706
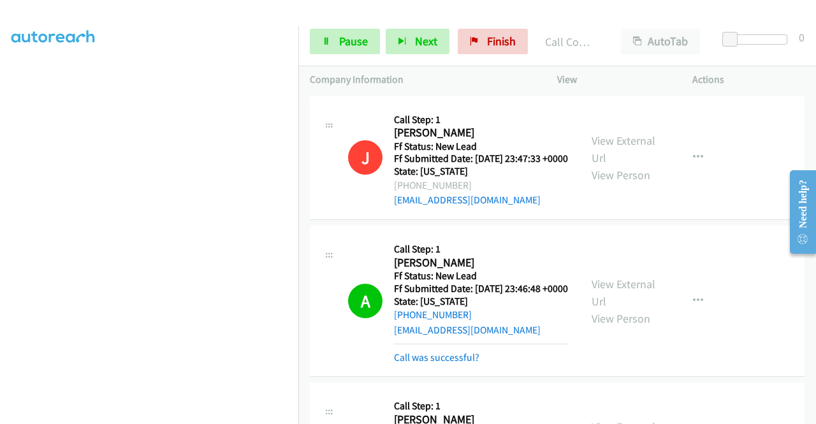
scroll to position [138, 0]
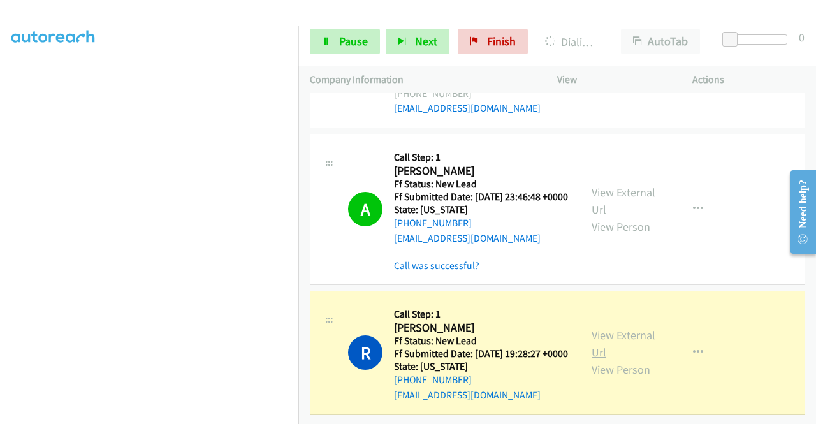
click at [591, 328] on link "View External Url" at bounding box center [623, 344] width 64 height 32
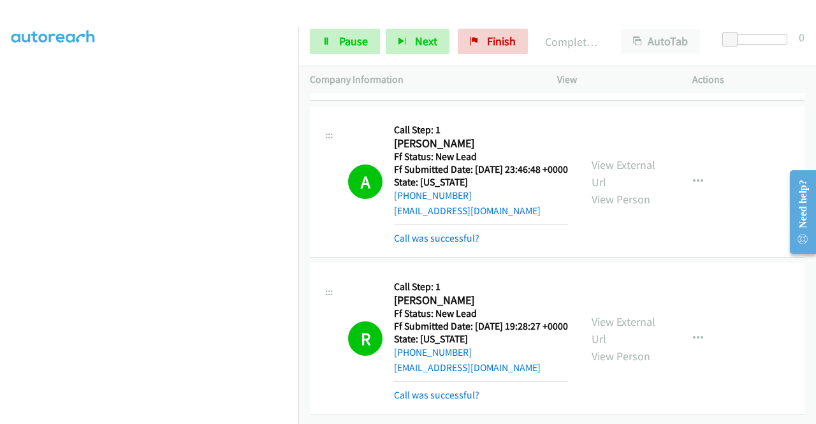
scroll to position [0, 0]
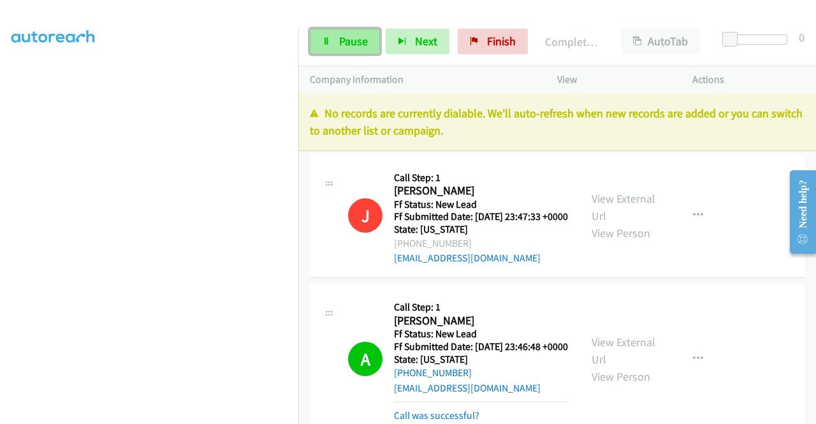
click at [337, 40] on link "Pause" at bounding box center [345, 41] width 70 height 25
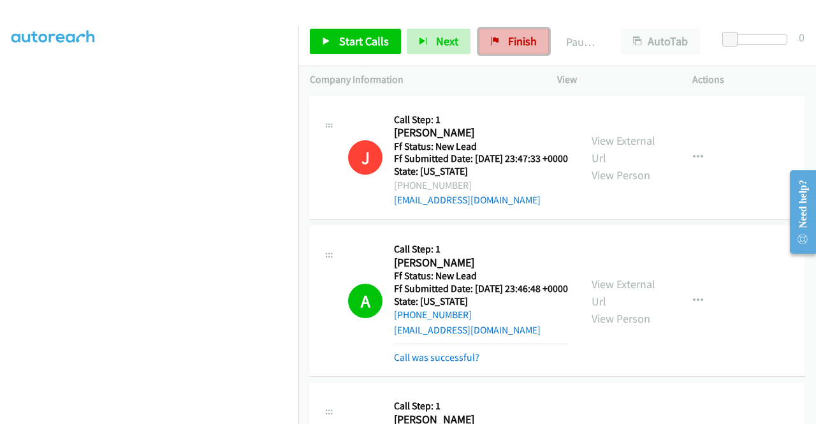
click at [535, 45] on link "Finish" at bounding box center [514, 41] width 70 height 25
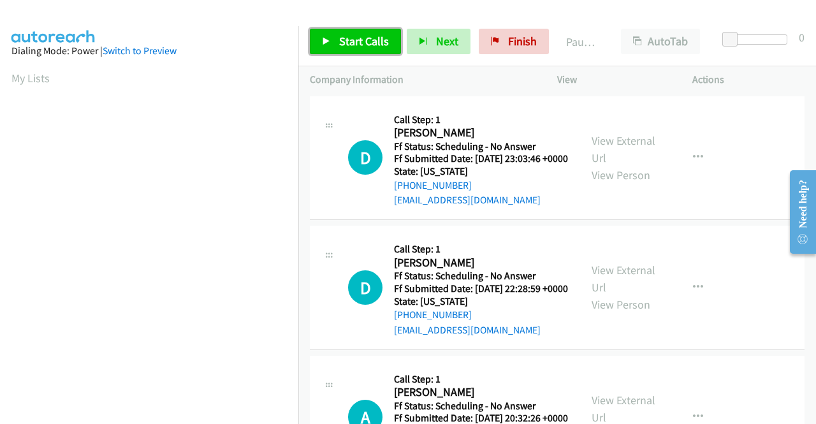
click at [377, 32] on link "Start Calls" at bounding box center [355, 41] width 91 height 25
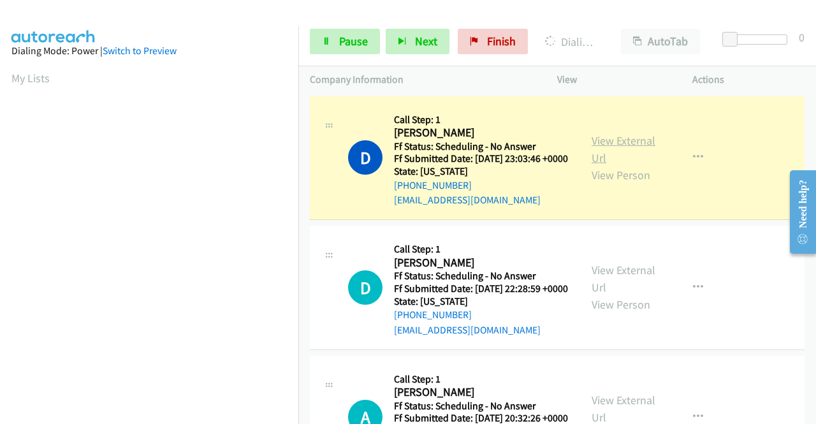
click at [598, 149] on link "View External Url" at bounding box center [623, 149] width 64 height 32
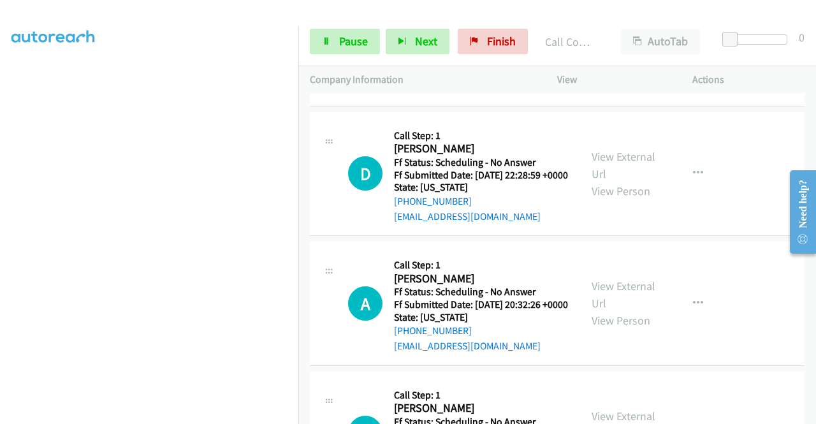
scroll to position [153, 0]
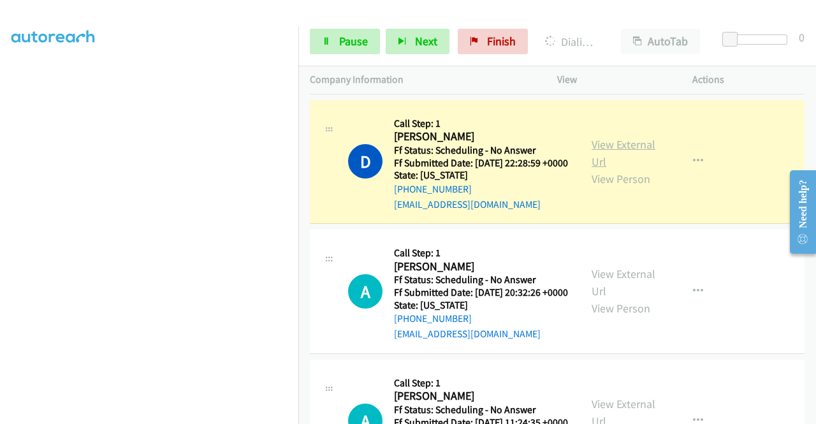
click at [618, 159] on link "View External Url" at bounding box center [623, 153] width 64 height 32
click at [809, 418] on div "[PHONE_NUMBER] Call failed - Please reload the list and try again The Callbar F…" at bounding box center [557, 258] width 518 height 331
click at [811, 414] on div "[PHONE_NUMBER] Call failed - Please reload the list and try again The Callbar F…" at bounding box center [557, 258] width 518 height 331
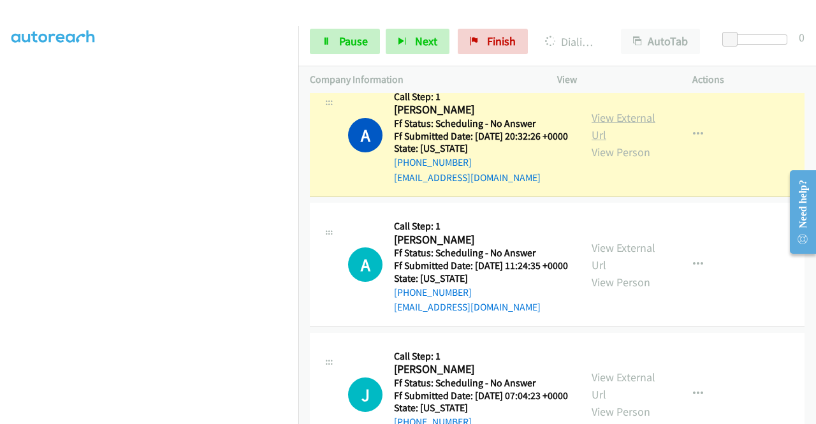
scroll to position [337, 0]
click at [599, 142] on link "View External Url" at bounding box center [623, 126] width 64 height 32
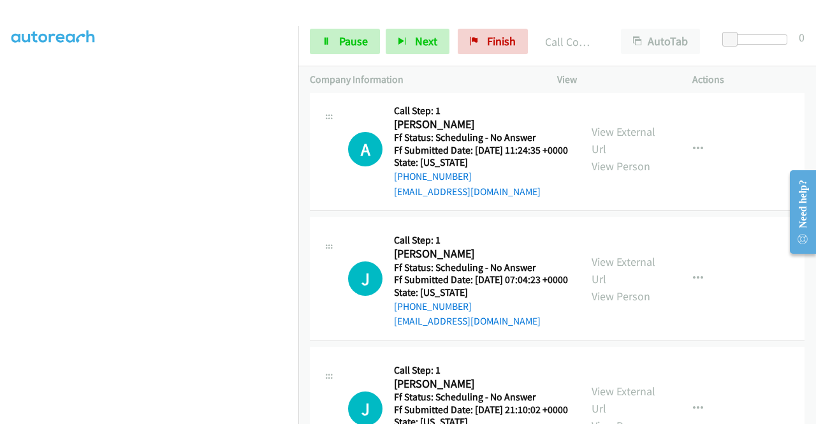
scroll to position [490, 0]
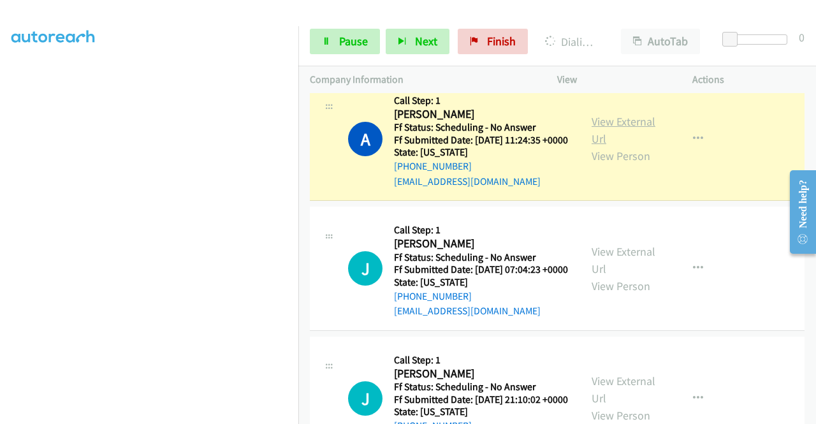
click at [602, 146] on link "View External Url" at bounding box center [623, 130] width 64 height 32
click at [343, 44] on span "Pause" at bounding box center [353, 41] width 29 height 15
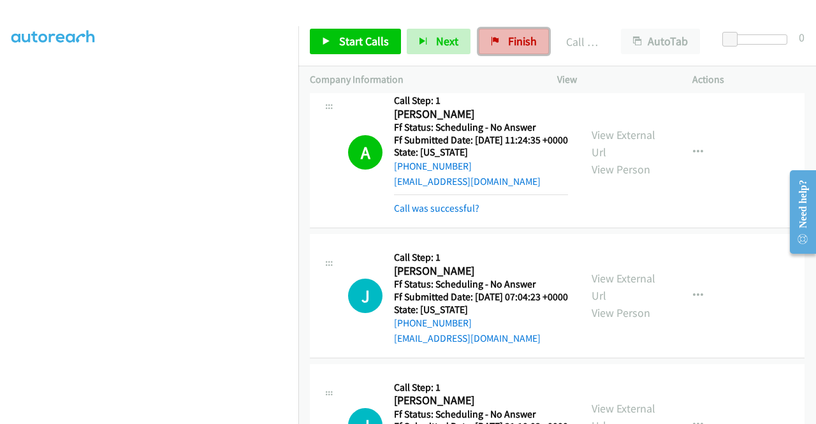
click at [511, 48] on span "Finish" at bounding box center [522, 41] width 29 height 15
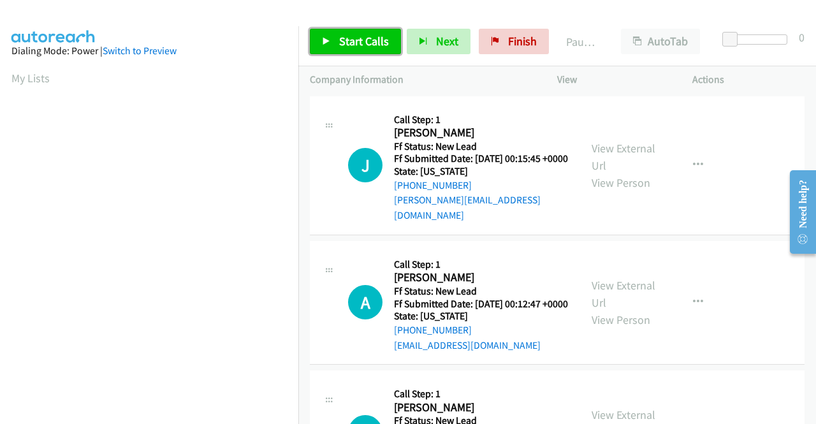
click at [380, 48] on link "Start Calls" at bounding box center [355, 41] width 91 height 25
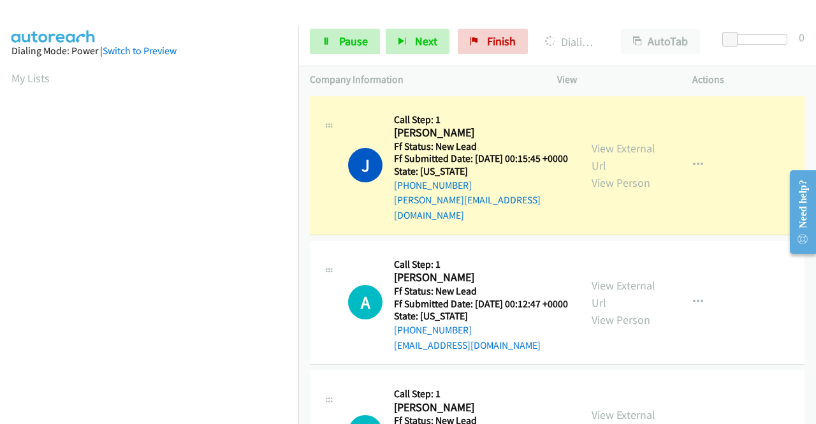
click at [593, 140] on div "View External Url View Person" at bounding box center [624, 166] width 66 height 52
click at [596, 144] on link "View External Url" at bounding box center [623, 157] width 64 height 32
click at [0, 156] on aside "Dialing Mode: Power | Switch to Preview My Lists" at bounding box center [149, 379] width 298 height 706
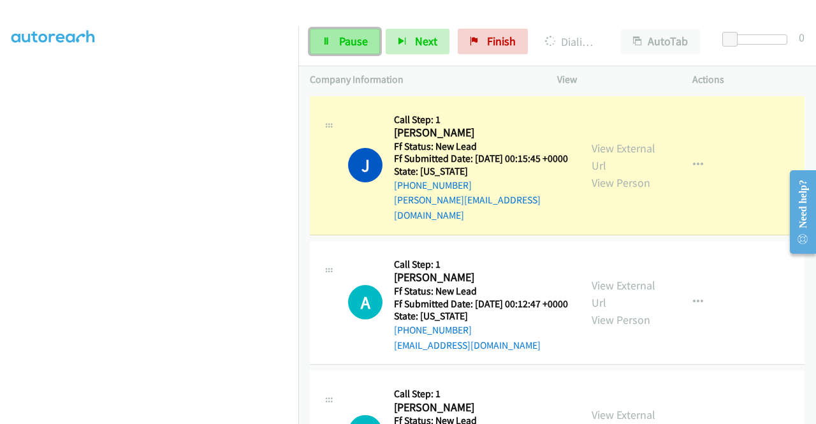
click at [333, 36] on link "Pause" at bounding box center [345, 41] width 70 height 25
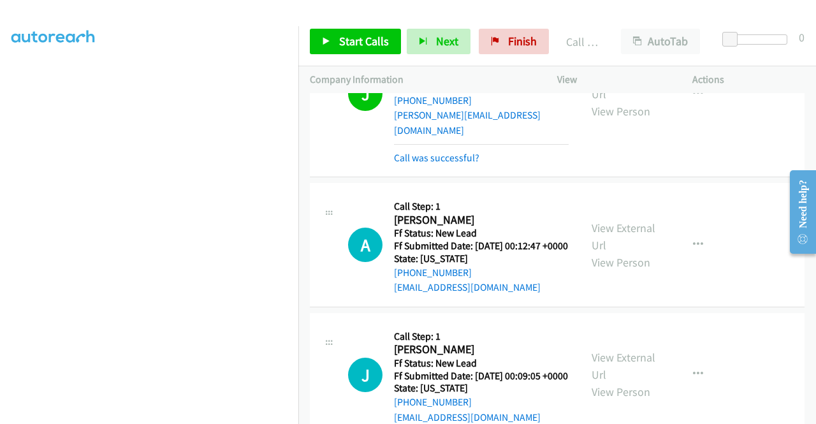
scroll to position [136, 0]
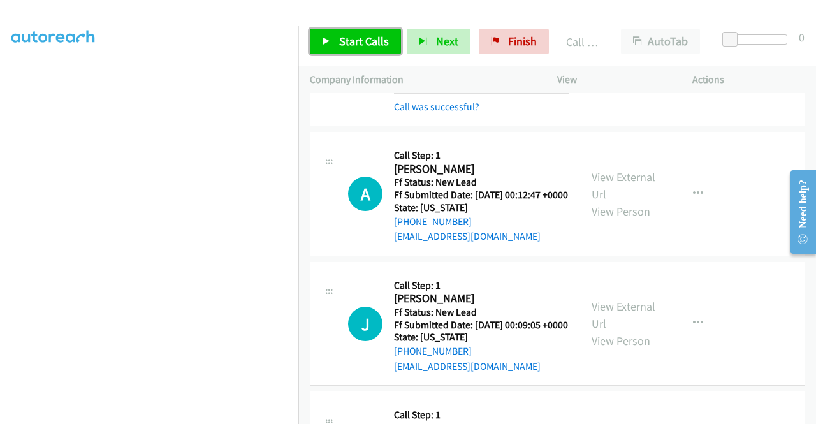
click at [368, 45] on span "Start Calls" at bounding box center [364, 41] width 50 height 15
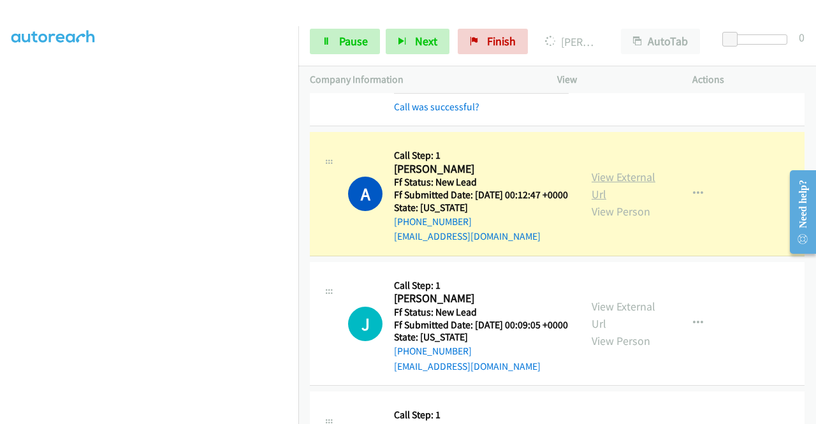
click at [604, 182] on link "View External Url" at bounding box center [623, 186] width 64 height 32
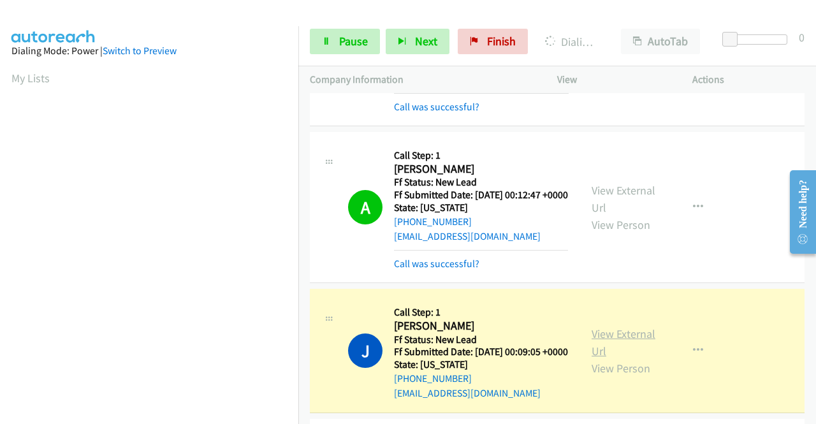
click at [624, 351] on link "View External Url" at bounding box center [623, 342] width 64 height 32
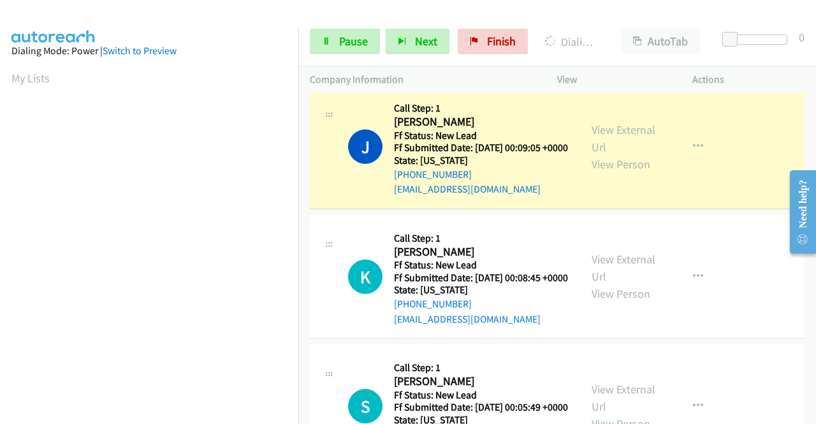
scroll to position [291, 0]
click at [0, 181] on aside "Dialing Mode: Power | Switch to Preview My Lists" at bounding box center [149, 97] width 298 height 706
click at [324, 59] on div "Start Calls Pause Next Finish Dialing [PERSON_NAME] AutoTab AutoTab 0" at bounding box center [557, 41] width 518 height 49
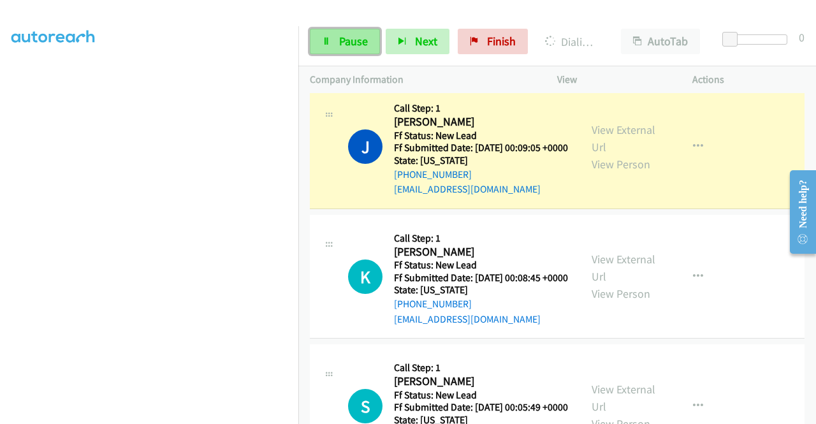
click at [328, 47] on link "Pause" at bounding box center [345, 41] width 70 height 25
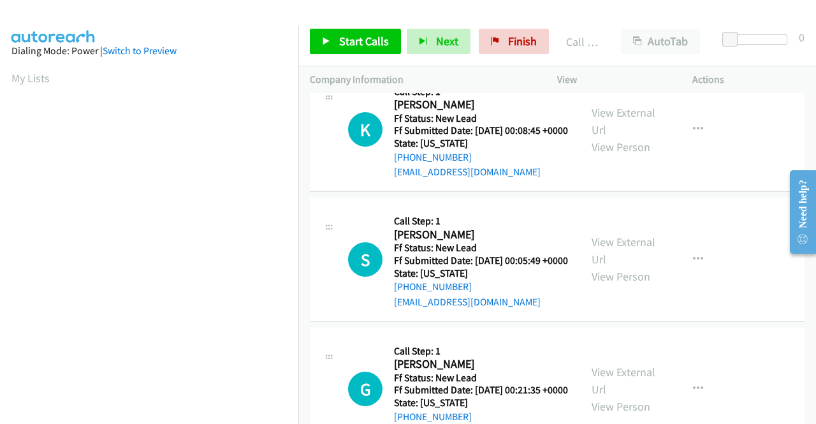
scroll to position [519, 0]
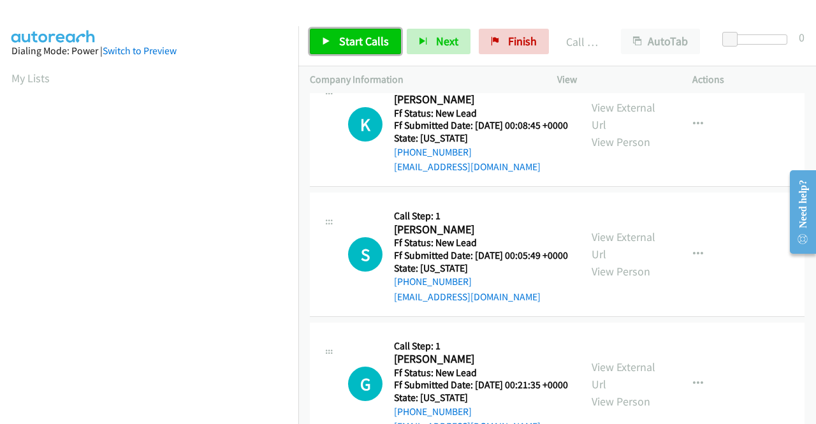
click at [358, 42] on span "Start Calls" at bounding box center [364, 41] width 50 height 15
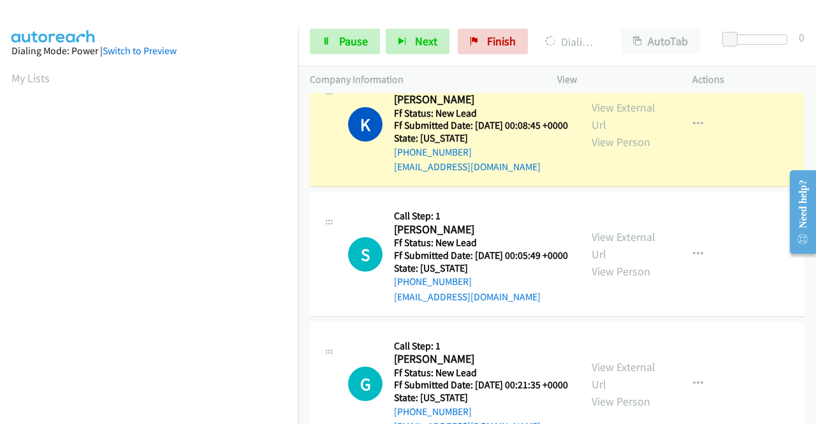
click at [612, 126] on div "View External Url View Person View External Url Email Schedule/Manage Callback …" at bounding box center [653, 125] width 147 height 101
click at [591, 132] on link "View External Url" at bounding box center [623, 116] width 64 height 32
click at [0, 217] on aside "Dialing Mode: Power | Switch to Preview My Lists" at bounding box center [149, 97] width 298 height 706
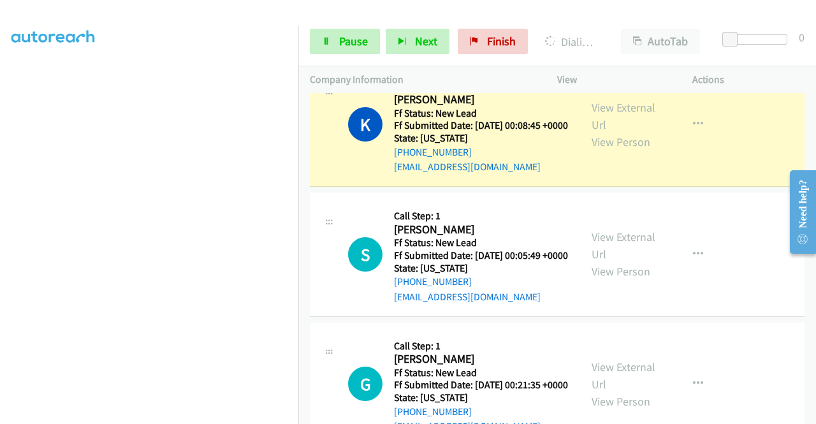
click at [300, 98] on td "K Callback Scheduled Call Step: 1 [PERSON_NAME] America/[GEOGRAPHIC_DATA] Ff St…" at bounding box center [557, 125] width 518 height 130
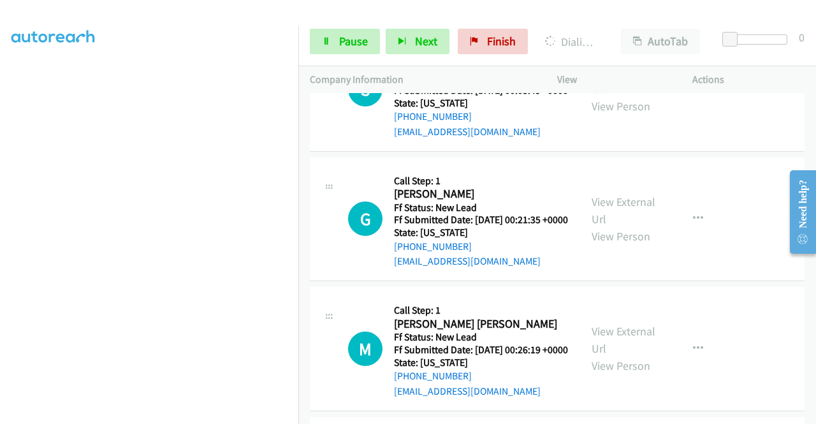
scroll to position [711, 0]
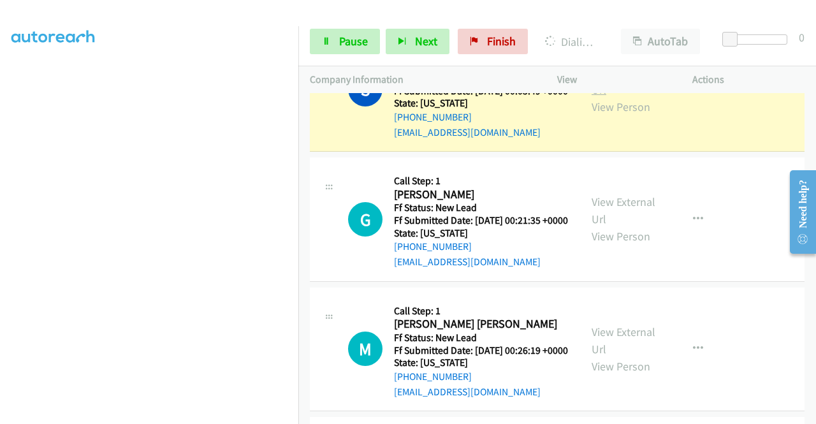
click at [618, 97] on link "View External Url" at bounding box center [623, 81] width 64 height 32
click at [0, 284] on aside "Dialing Mode: Power | Switch to Preview My Lists" at bounding box center [149, 97] width 298 height 706
click at [333, 54] on div "Start Calls Pause Next Finish Dialing [PERSON_NAME] AutoTab AutoTab 0" at bounding box center [557, 41] width 518 height 49
click at [329, 45] on icon at bounding box center [326, 42] width 9 height 9
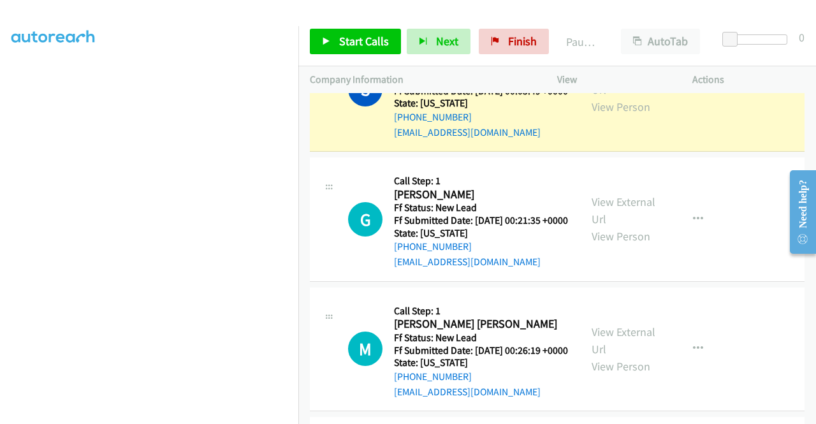
scroll to position [0, 0]
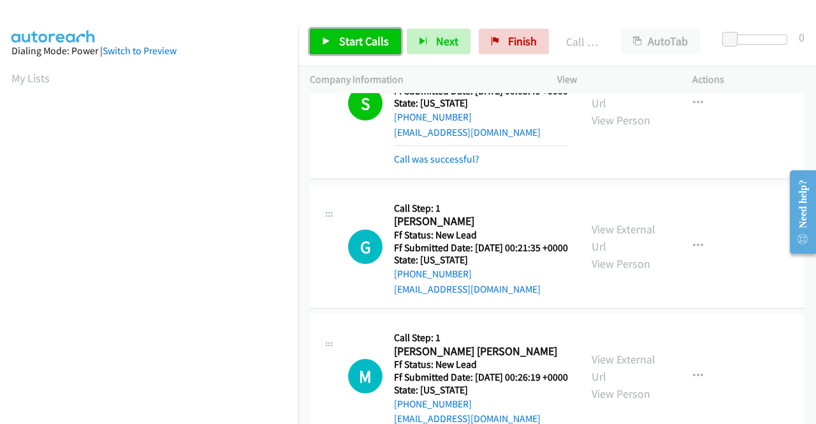
click at [357, 43] on span "Start Calls" at bounding box center [364, 41] width 50 height 15
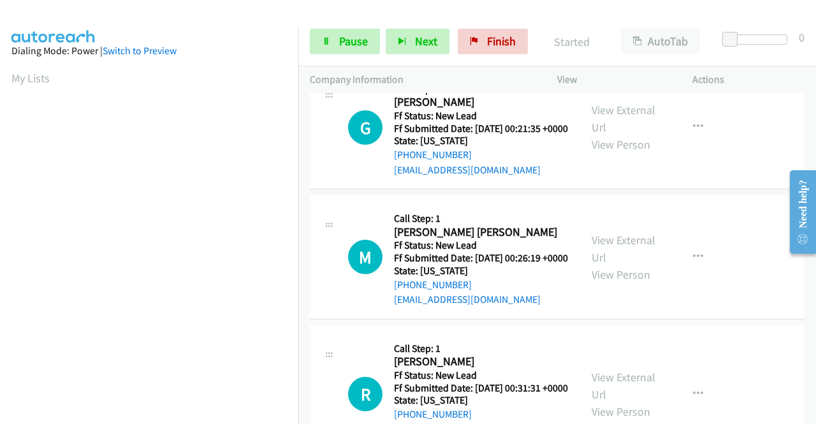
scroll to position [838, 0]
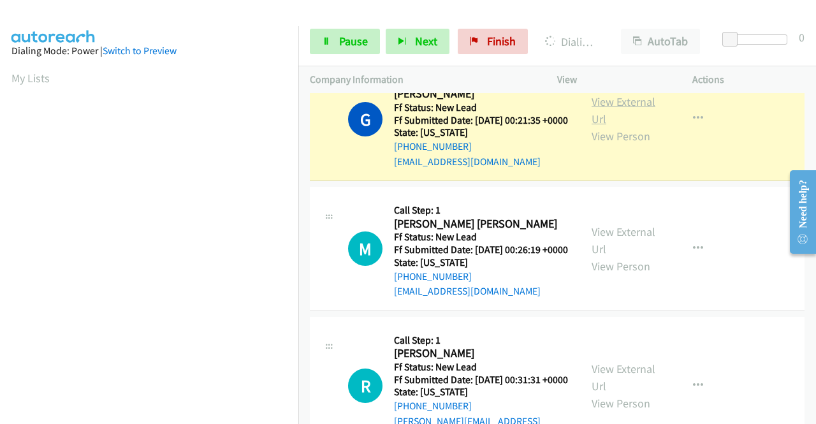
click at [600, 126] on link "View External Url" at bounding box center [623, 110] width 64 height 32
click at [0, 137] on aside "Dialing Mode: Power | Switch to Preview My Lists" at bounding box center [149, 379] width 298 height 706
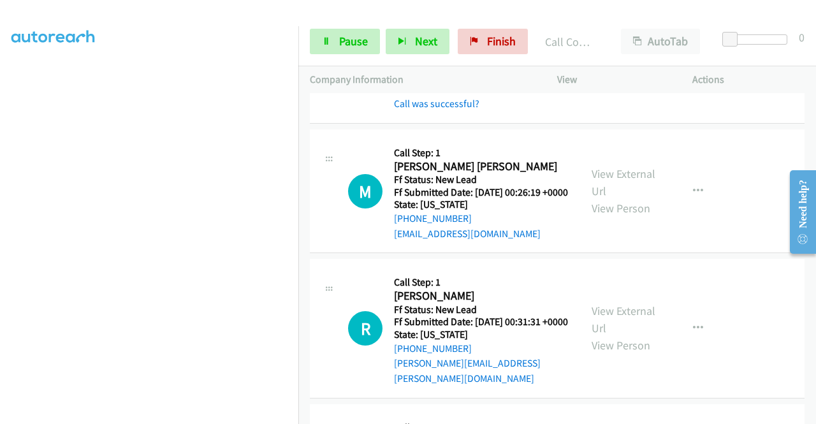
scroll to position [966, 0]
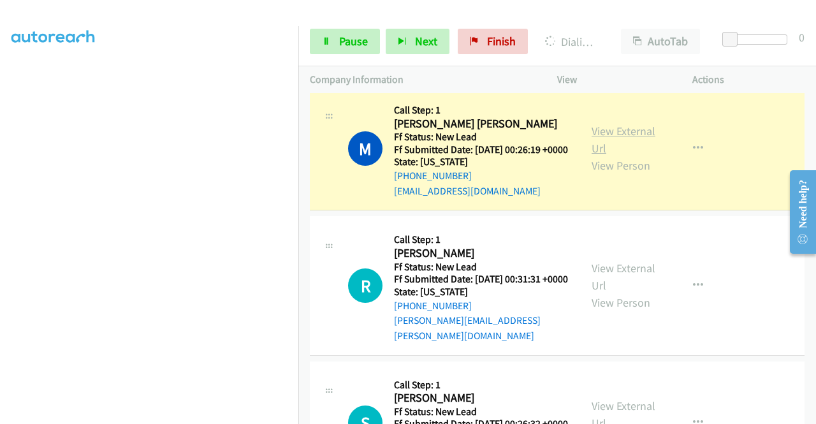
click at [618, 156] on link "View External Url" at bounding box center [623, 140] width 64 height 32
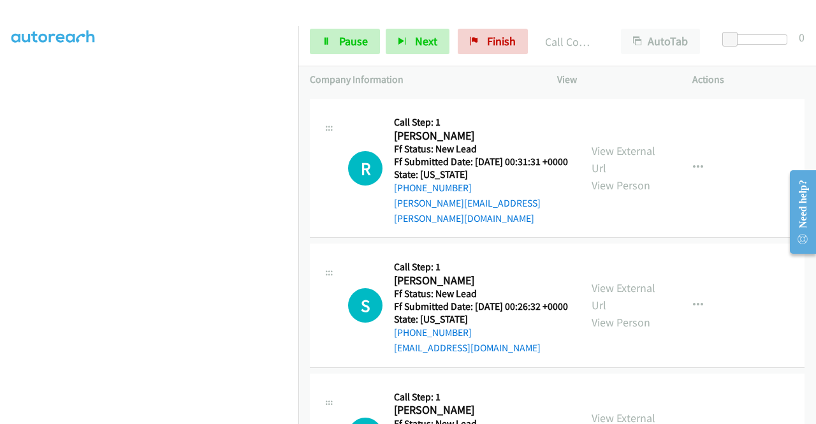
scroll to position [1161, 0]
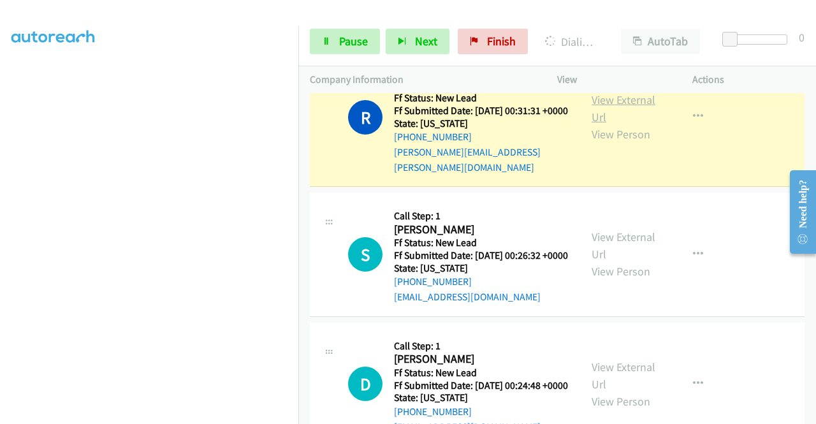
click at [613, 124] on link "View External Url" at bounding box center [623, 108] width 64 height 32
click at [340, 35] on span "Pause" at bounding box center [353, 41] width 29 height 15
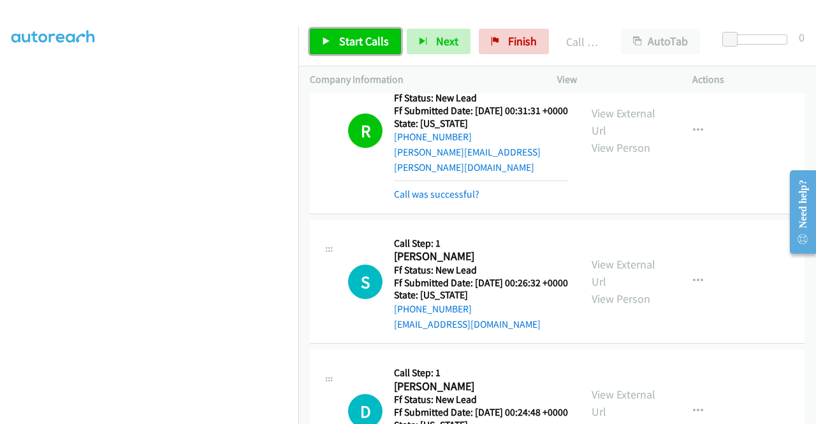
click at [363, 38] on span "Start Calls" at bounding box center [364, 41] width 50 height 15
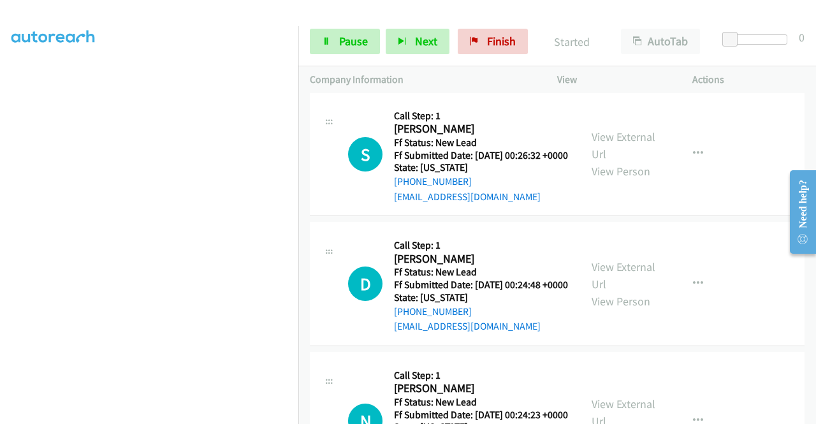
scroll to position [1314, 0]
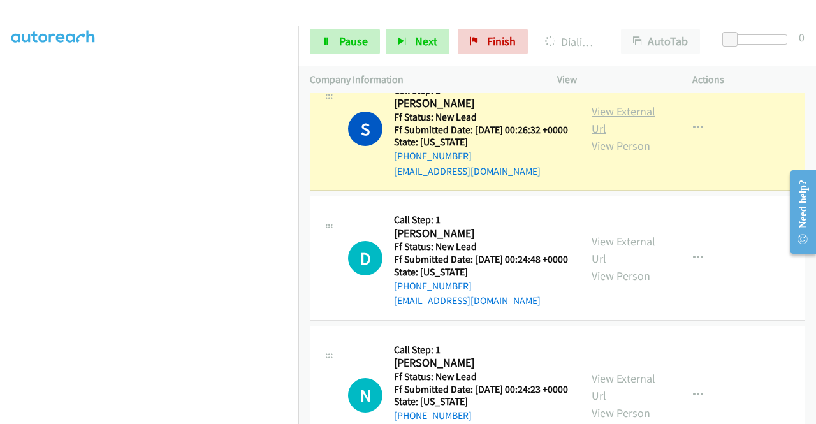
click at [611, 136] on link "View External Url" at bounding box center [623, 120] width 64 height 32
click at [0, 219] on aside "Dialing Mode: Power | Switch to Preview My Lists" at bounding box center [149, 97] width 298 height 706
click at [620, 136] on link "View External Url" at bounding box center [623, 120] width 64 height 32
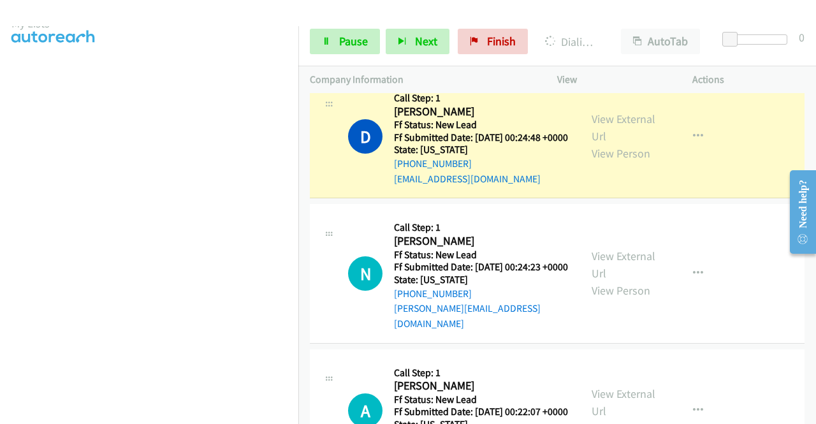
scroll to position [0, 0]
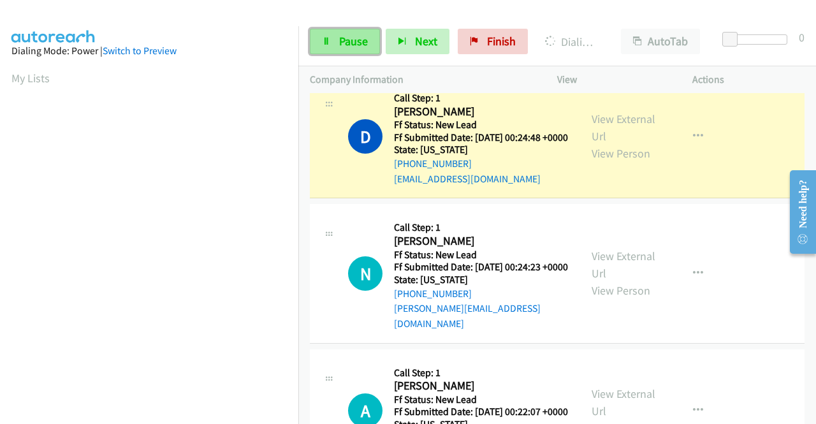
click at [343, 51] on link "Pause" at bounding box center [345, 41] width 70 height 25
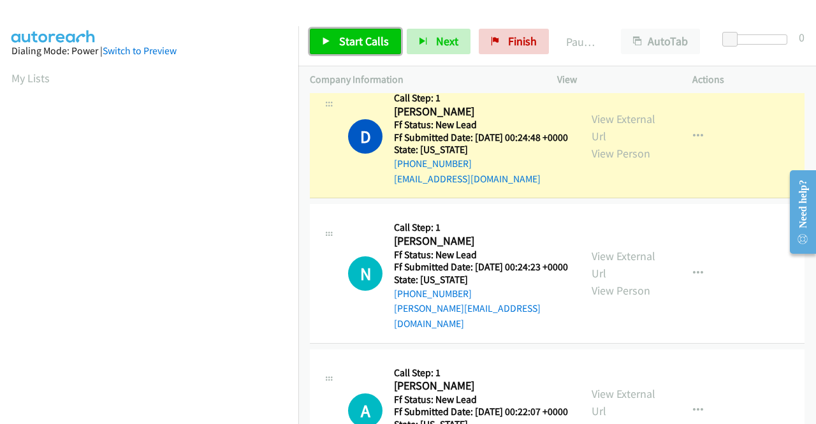
click at [343, 51] on link "Start Calls" at bounding box center [355, 41] width 91 height 25
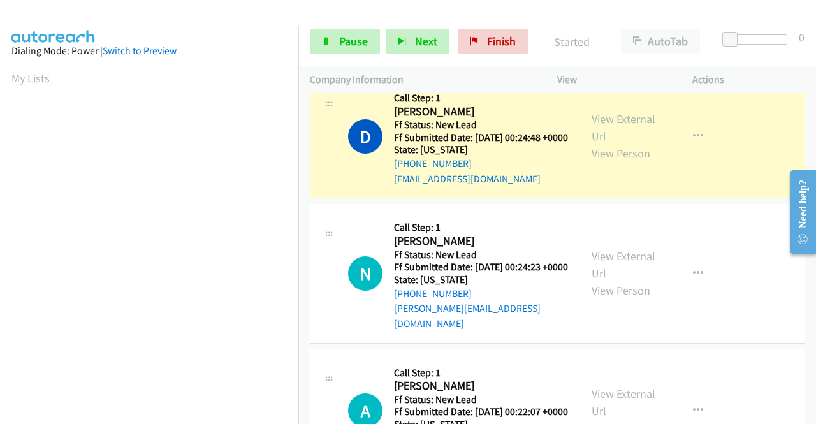
scroll to position [291, 0]
click at [621, 143] on link "View External Url" at bounding box center [623, 128] width 64 height 32
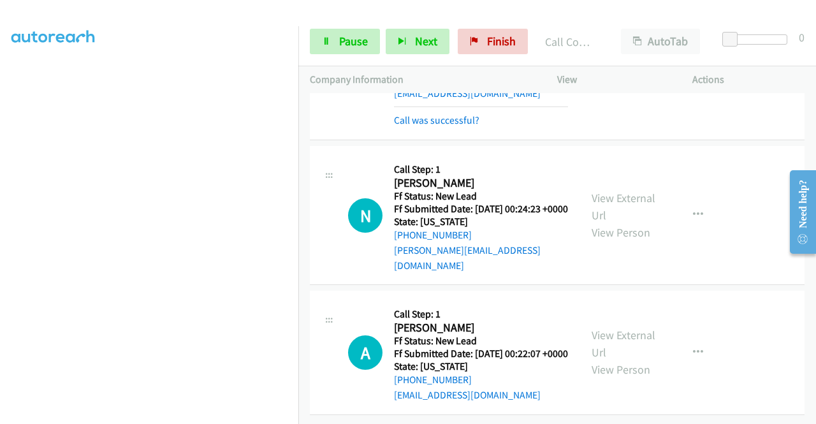
scroll to position [1659, 0]
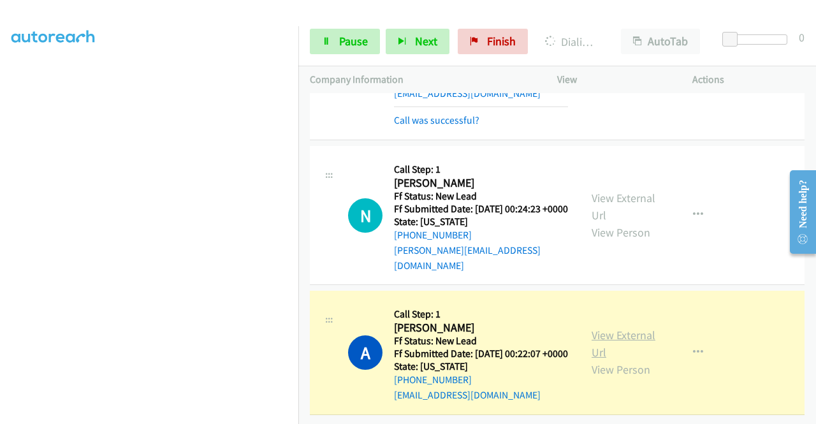
click at [627, 328] on link "View External Url" at bounding box center [623, 344] width 64 height 32
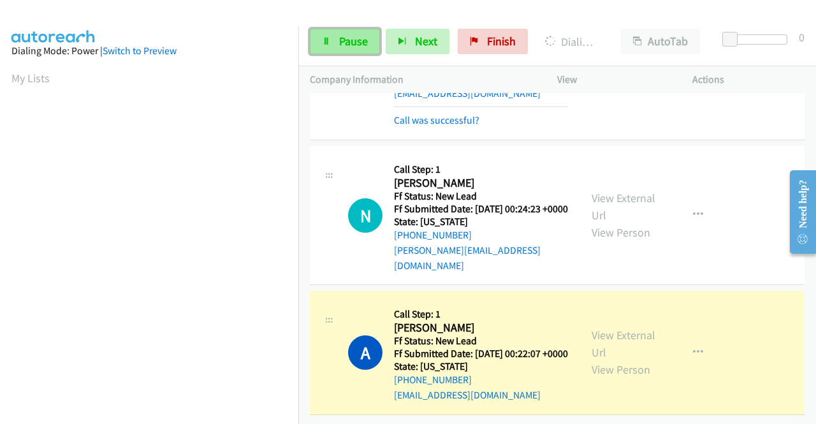
click at [334, 52] on link "Pause" at bounding box center [345, 41] width 70 height 25
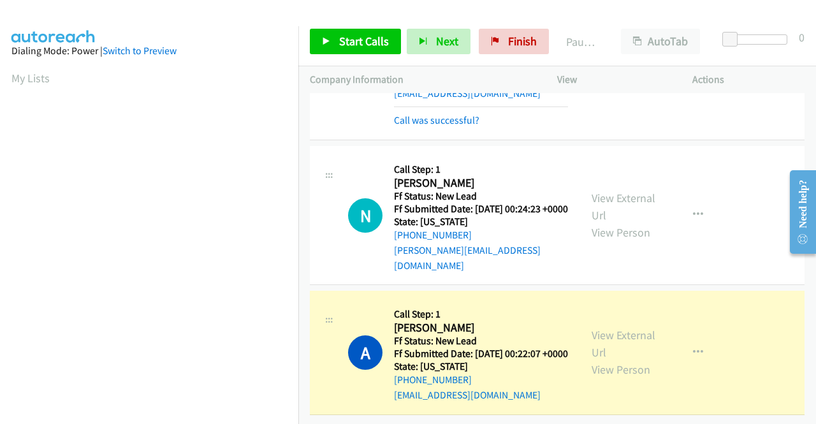
scroll to position [291, 0]
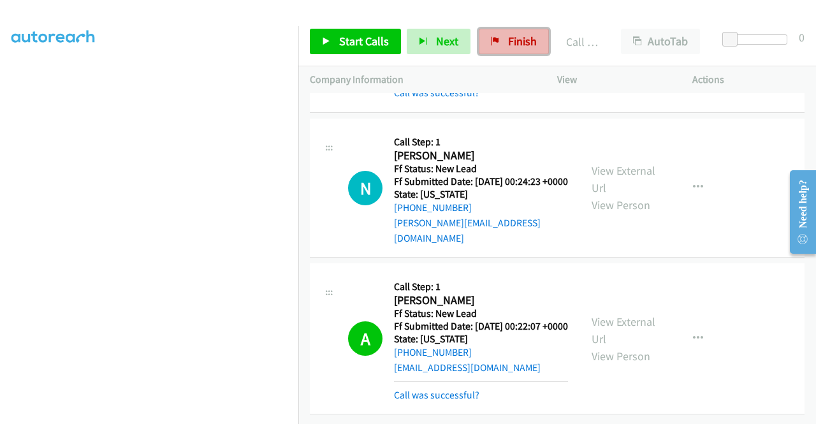
click at [508, 44] on span "Finish" at bounding box center [522, 41] width 29 height 15
